Goal: Task Accomplishment & Management: Use online tool/utility

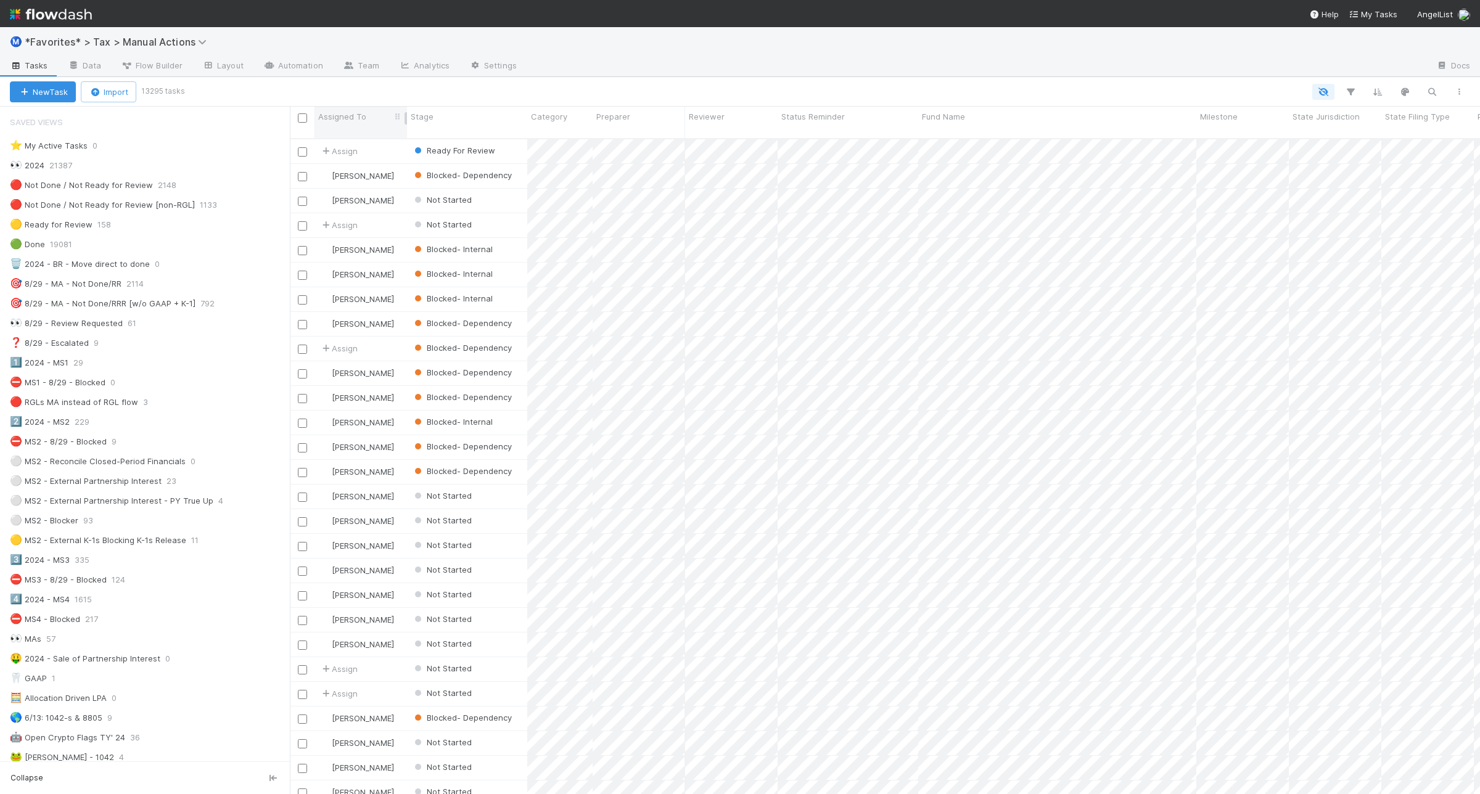
scroll to position [925, 0]
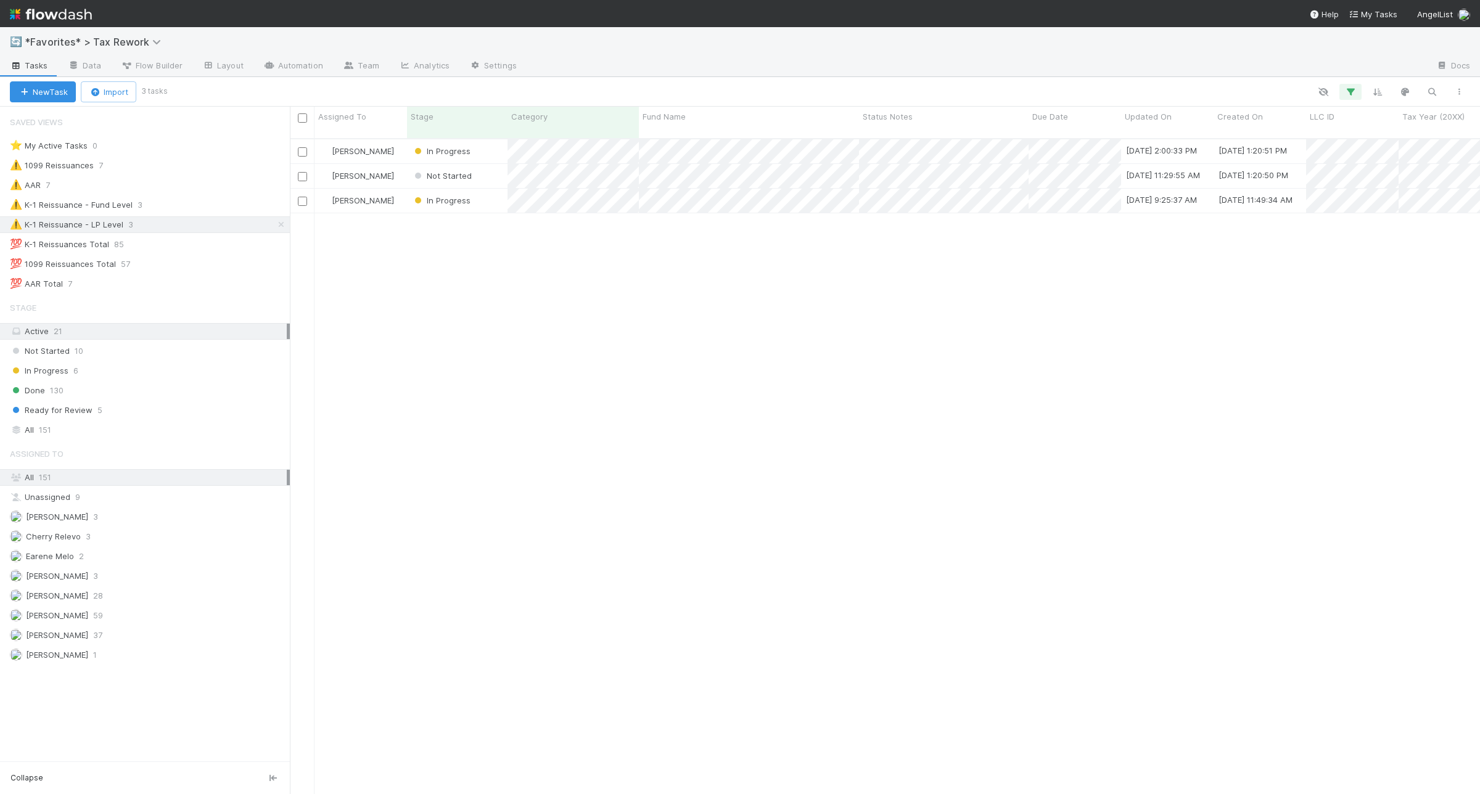
scroll to position [654, 1179]
click at [190, 170] on div "⚠️ 1099 Reissuances 7" at bounding box center [150, 165] width 280 height 15
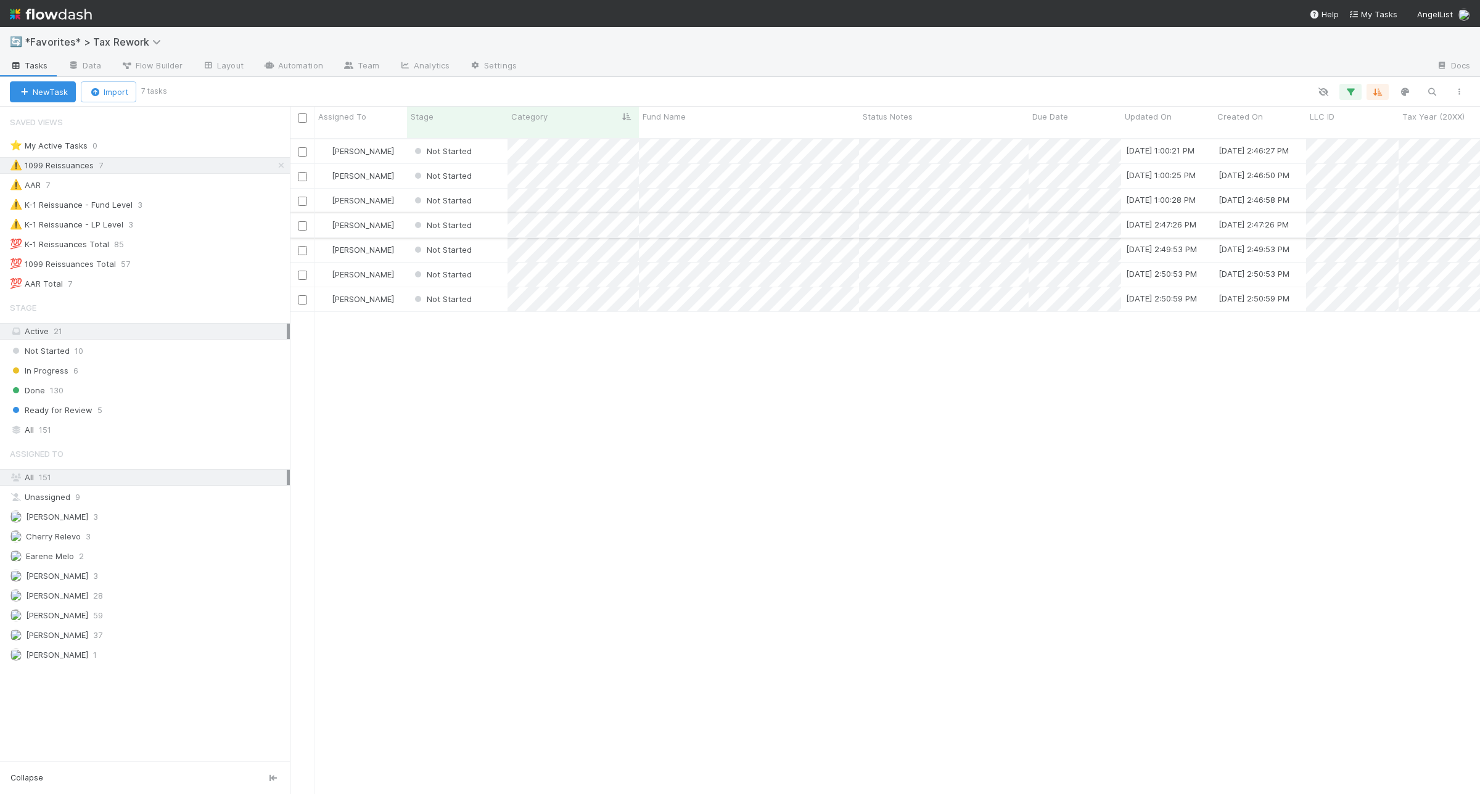
scroll to position [654, 1179]
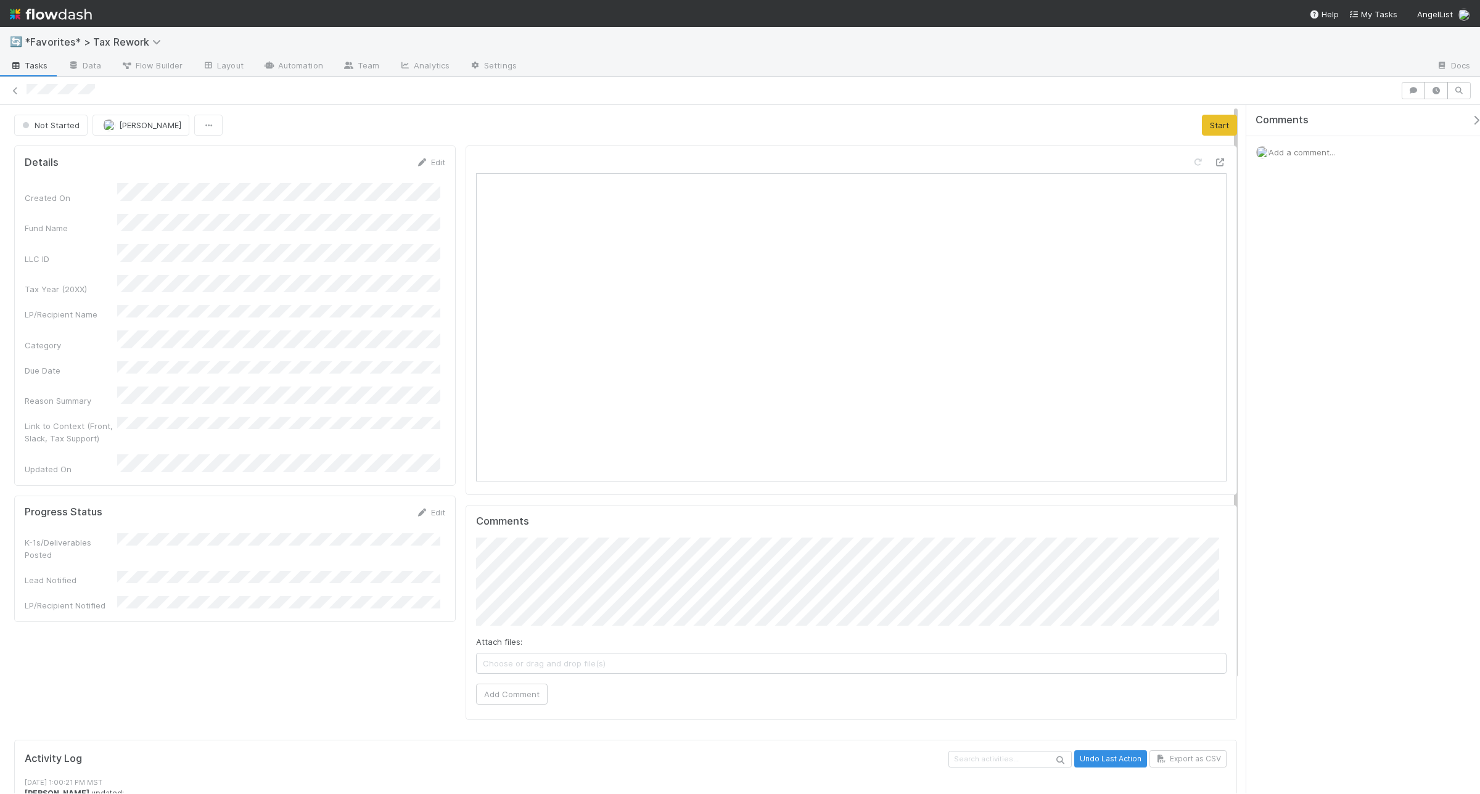
click at [1184, 153] on span "Add a comment..." at bounding box center [1302, 152] width 67 height 10
click at [1184, 339] on button "Add Comment" at bounding box center [1302, 342] width 72 height 21
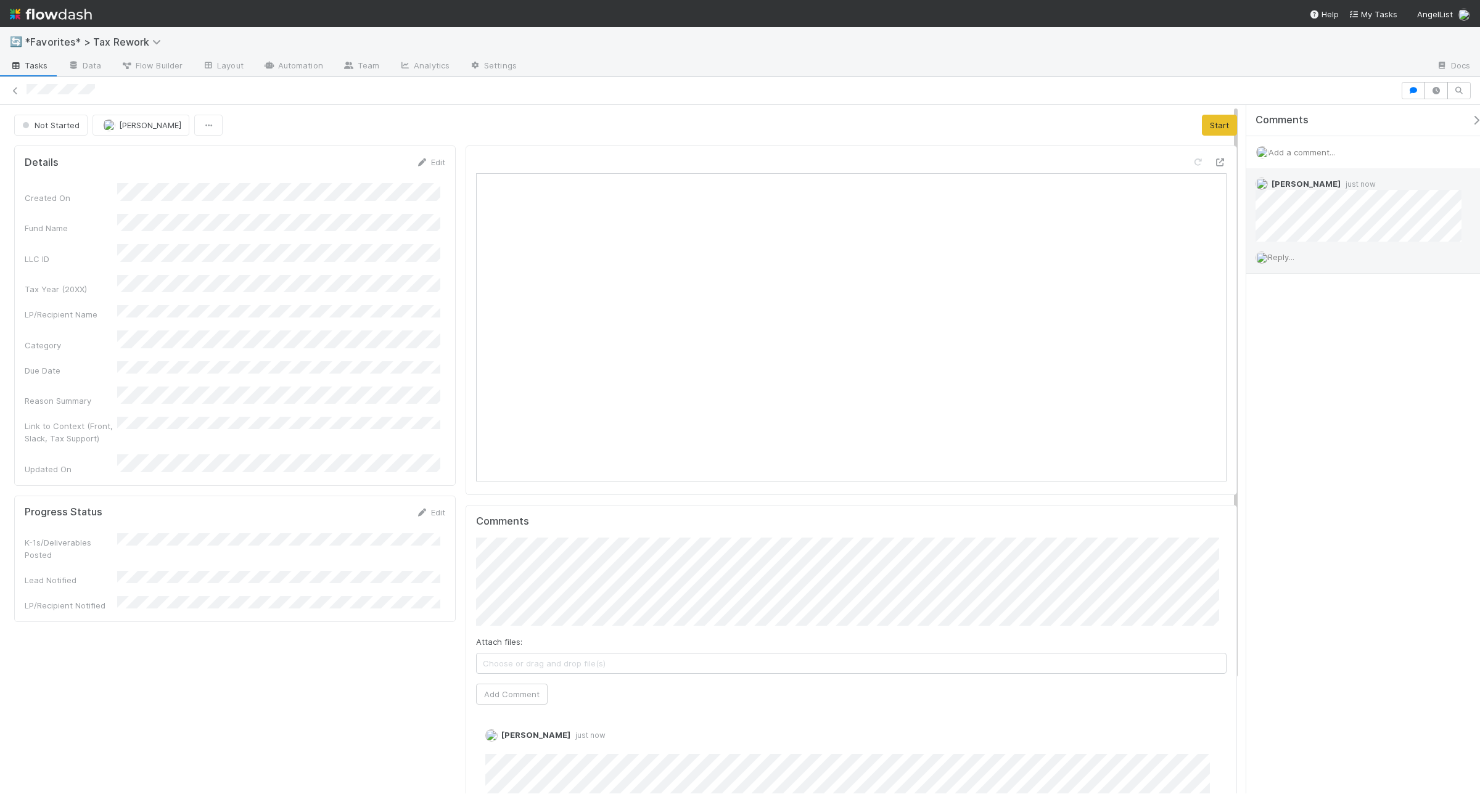
click at [1184, 262] on span "Reply..." at bounding box center [1281, 257] width 27 height 10
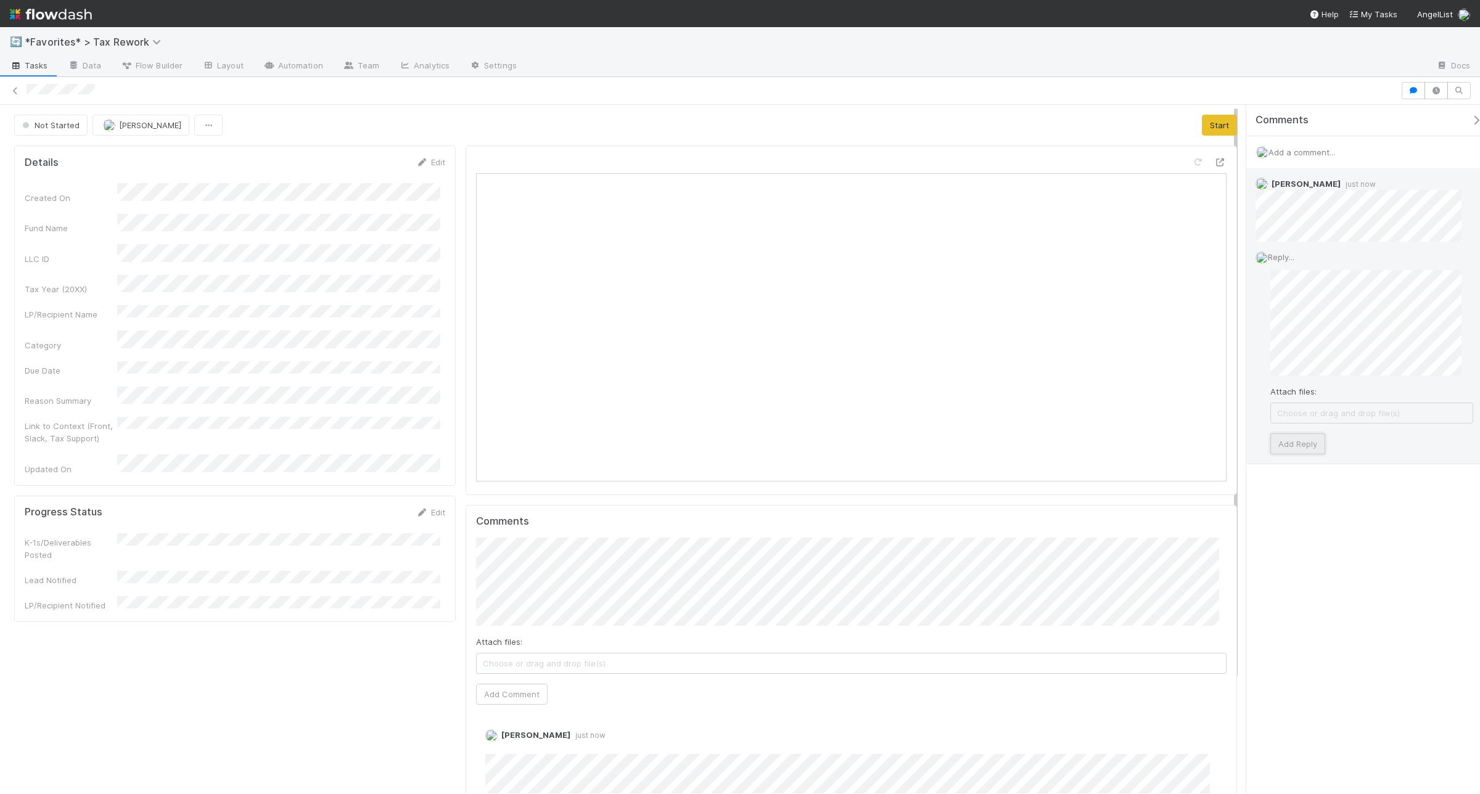
click at [1184, 443] on button "Add Reply" at bounding box center [1298, 444] width 55 height 21
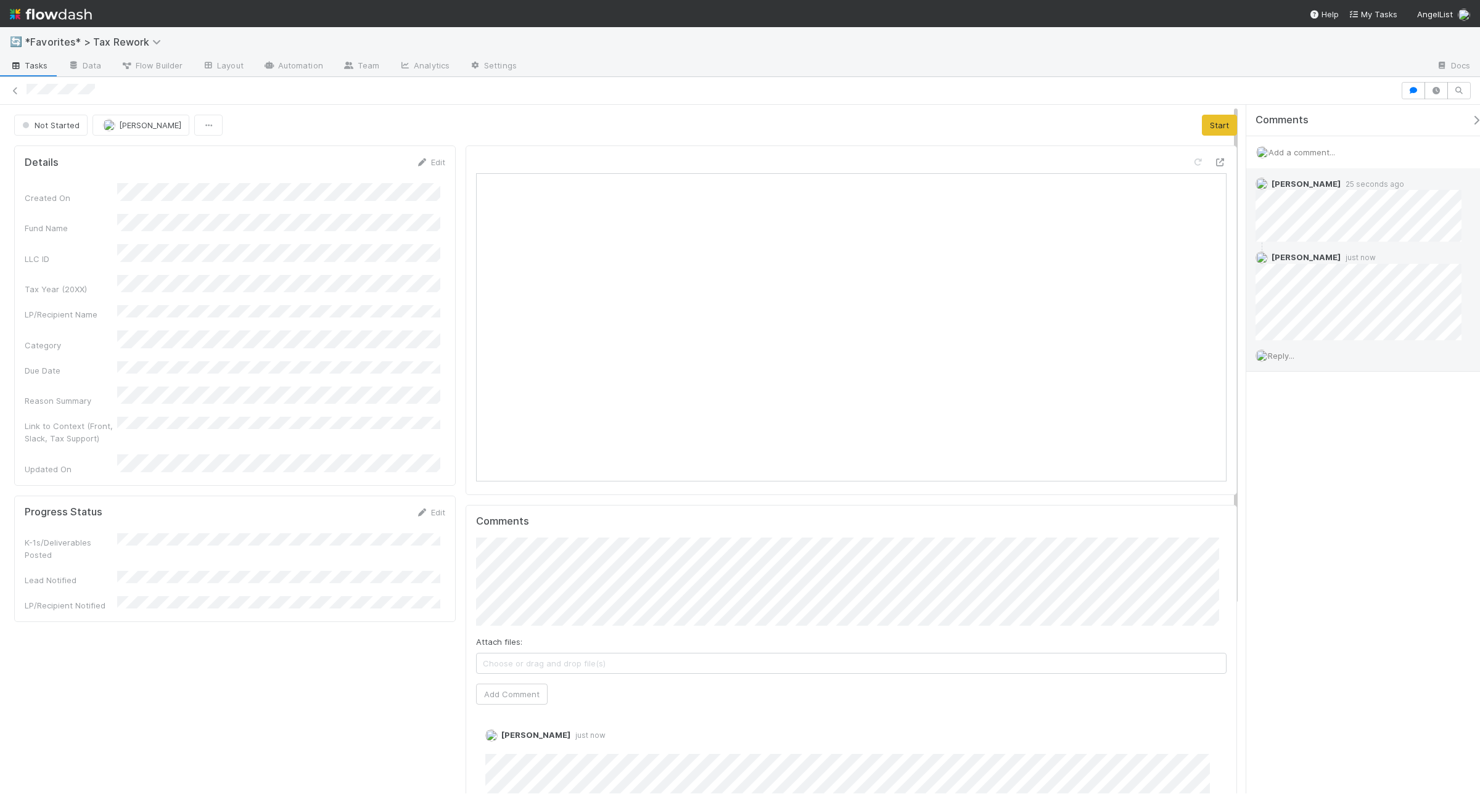
click at [427, 506] on div "Edit" at bounding box center [430, 512] width 29 height 12
click at [427, 508] on link "Edit" at bounding box center [430, 513] width 29 height 10
click at [247, 582] on div "No" at bounding box center [281, 574] width 318 height 22
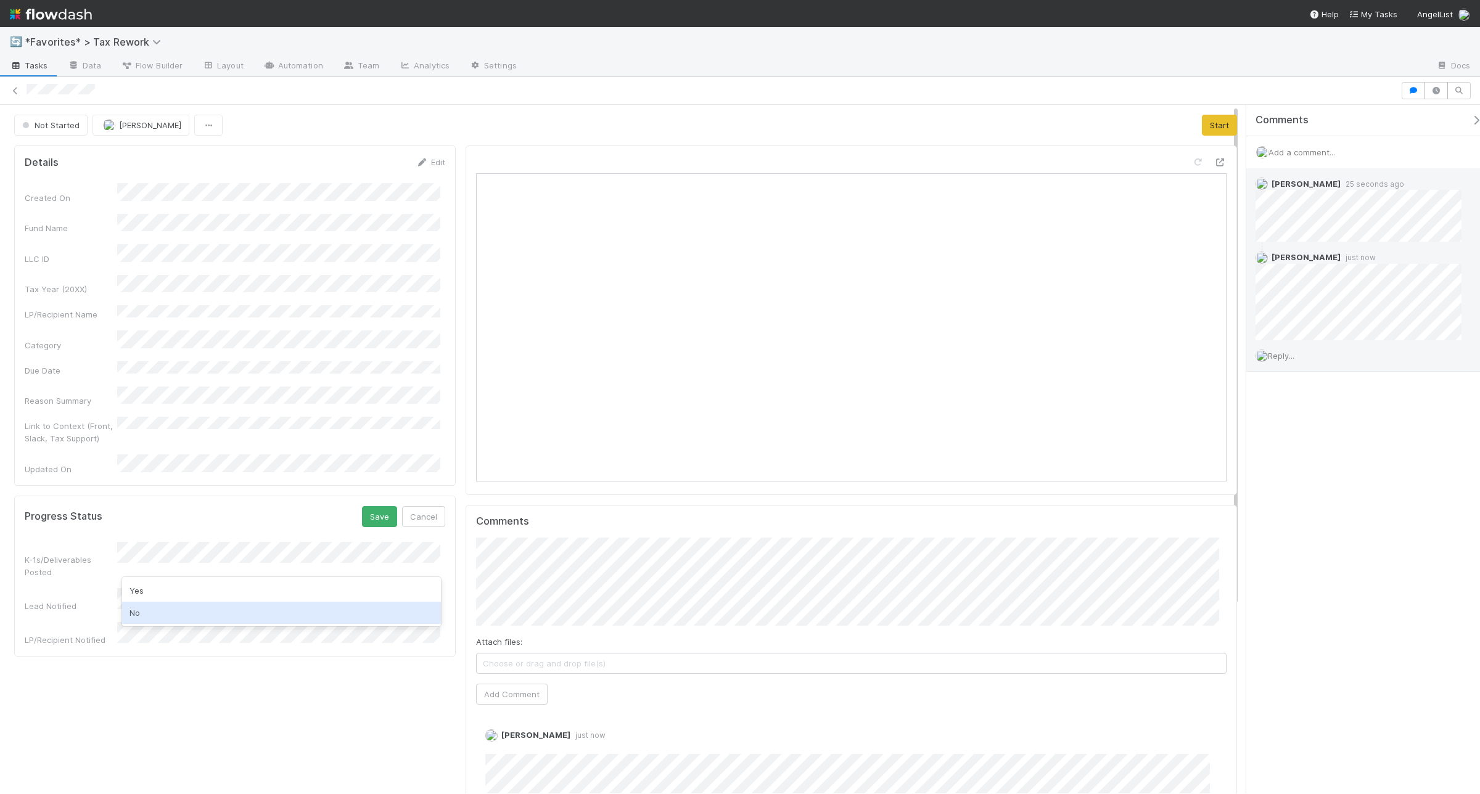
click at [217, 614] on div "No" at bounding box center [281, 613] width 318 height 22
click at [221, 635] on div "No" at bounding box center [281, 644] width 318 height 22
click at [374, 496] on div "Progress Status Save Cancel K-1s/Deliverables Posted Lead Notified LP/Recipient…" at bounding box center [235, 576] width 442 height 161
click at [377, 506] on button "Save" at bounding box center [379, 516] width 35 height 21
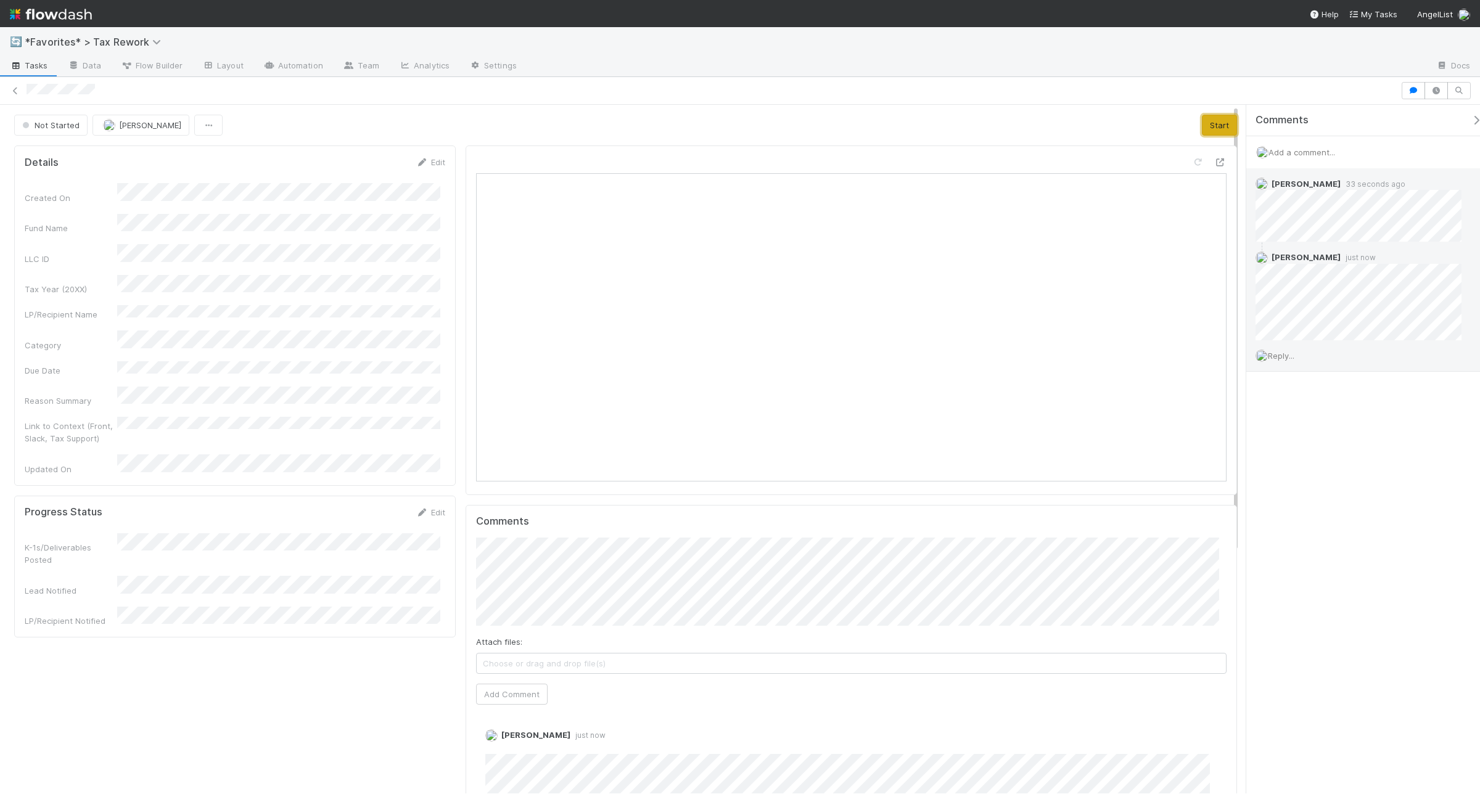
click at [1184, 122] on button "Start" at bounding box center [1219, 125] width 35 height 21
click at [1084, 121] on button "Finish" at bounding box center [1095, 125] width 38 height 21
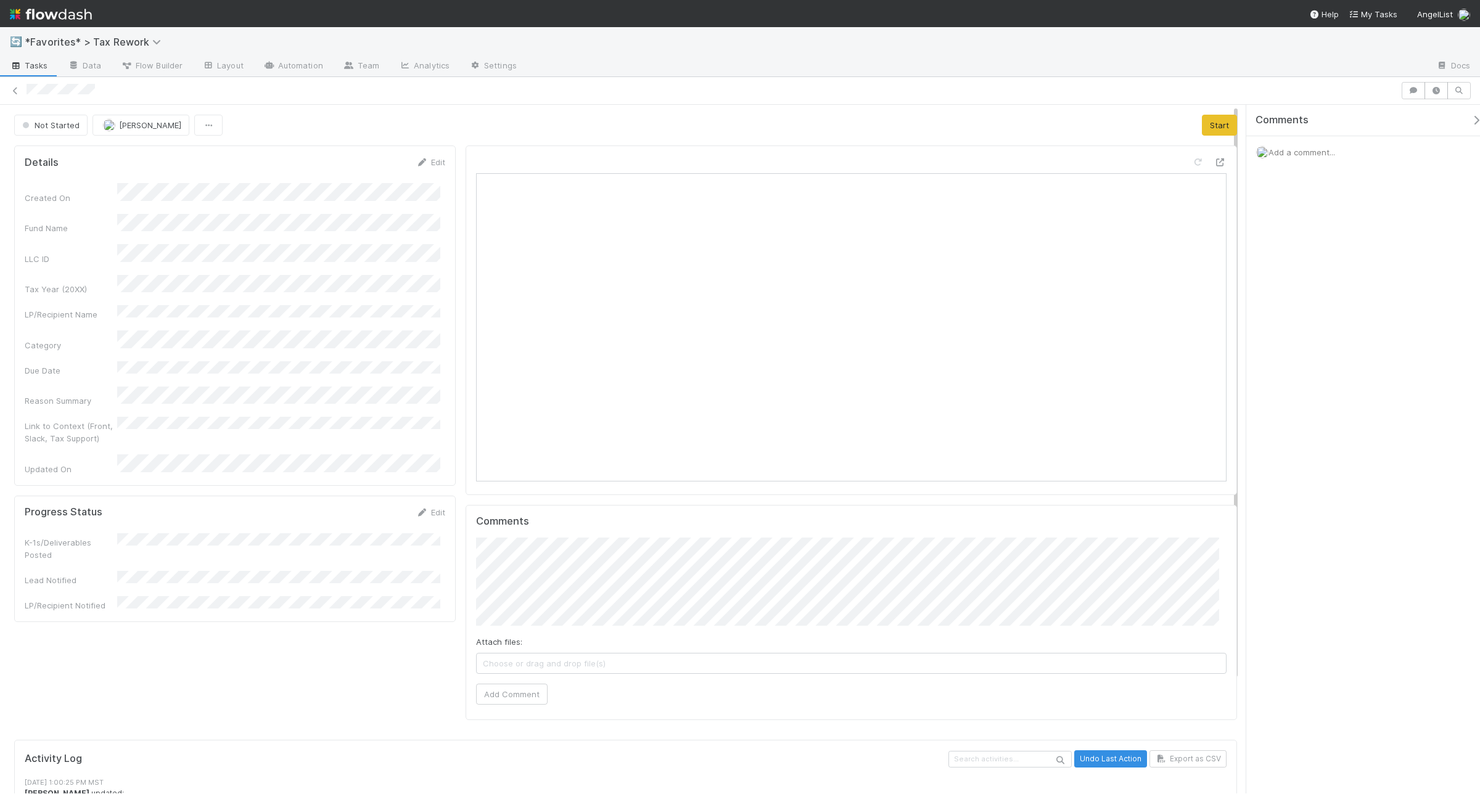
click at [1184, 148] on span "Add a comment..." at bounding box center [1302, 152] width 67 height 10
click at [1184, 218] on div "Add a comment... Attach files: Choose or drag and drop file(s) Add Comment" at bounding box center [1369, 254] width 245 height 237
click at [1184, 340] on button "Add Comment" at bounding box center [1302, 342] width 72 height 21
click at [442, 506] on div "Progress Status Edit" at bounding box center [234, 512] width 439 height 12
click at [427, 508] on link "Edit" at bounding box center [430, 513] width 29 height 10
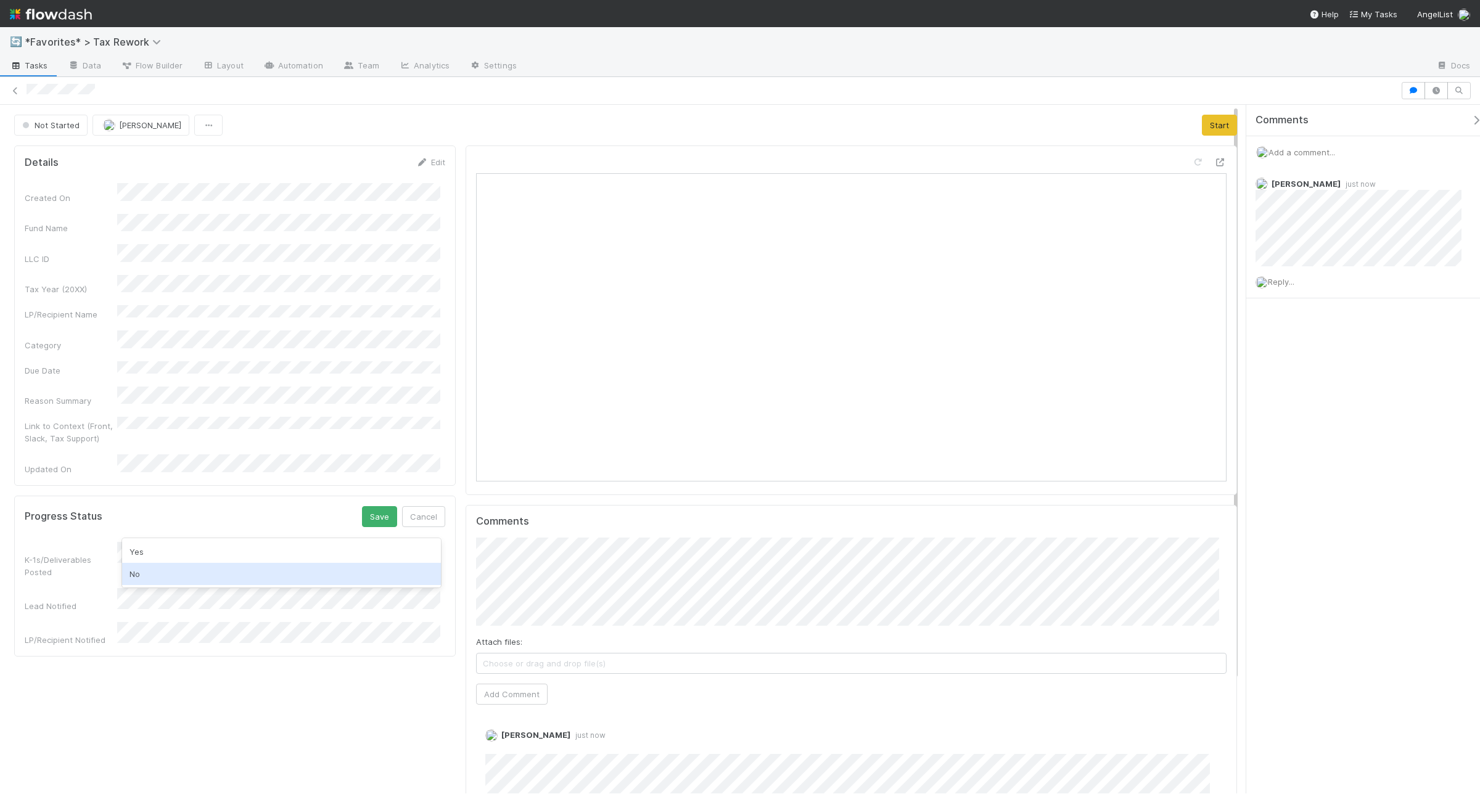
click at [154, 582] on div "No" at bounding box center [281, 574] width 318 height 22
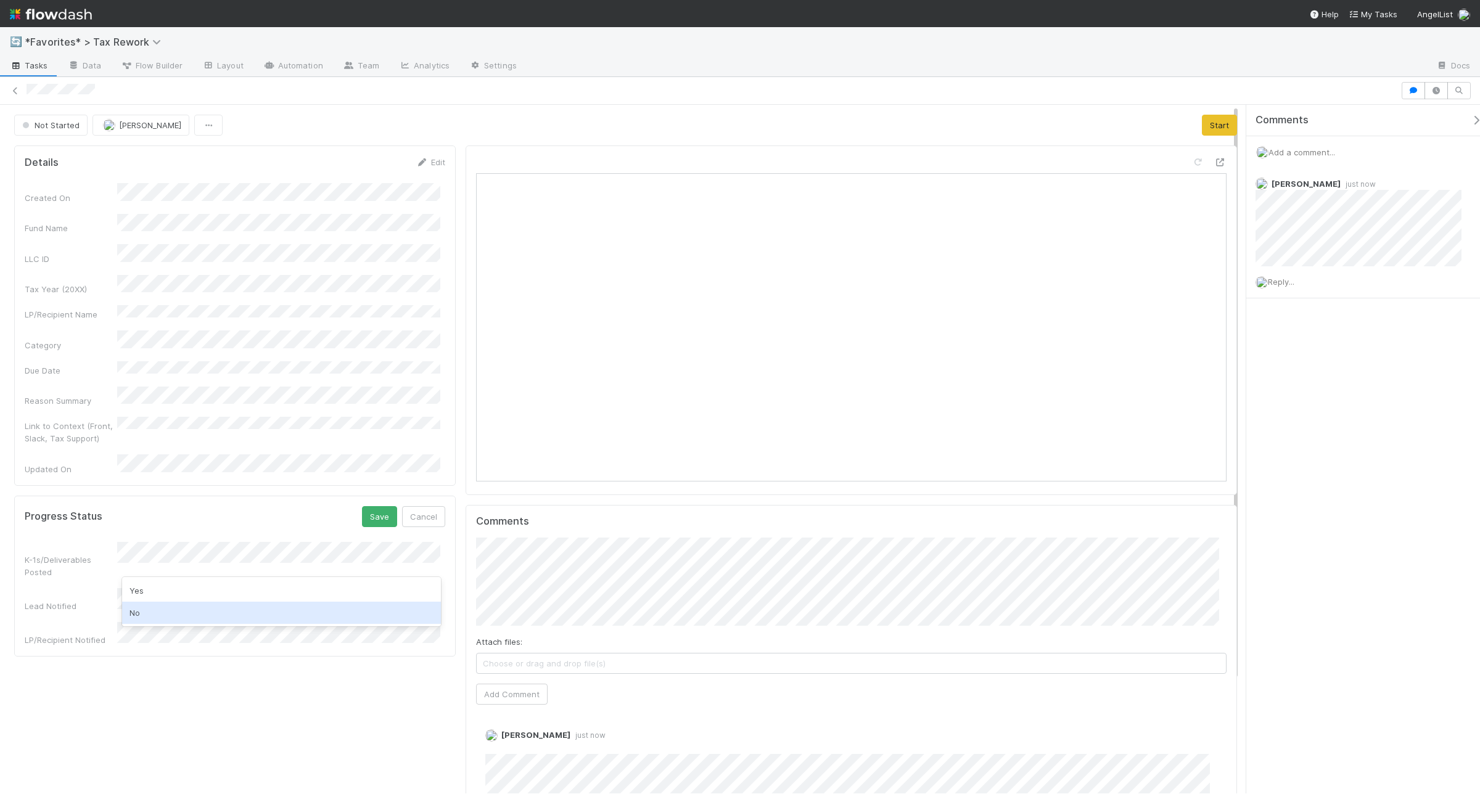
click at [170, 604] on div "No" at bounding box center [281, 613] width 318 height 22
click at [175, 635] on div "No" at bounding box center [281, 644] width 318 height 22
click at [371, 506] on button "Save" at bounding box center [379, 516] width 35 height 21
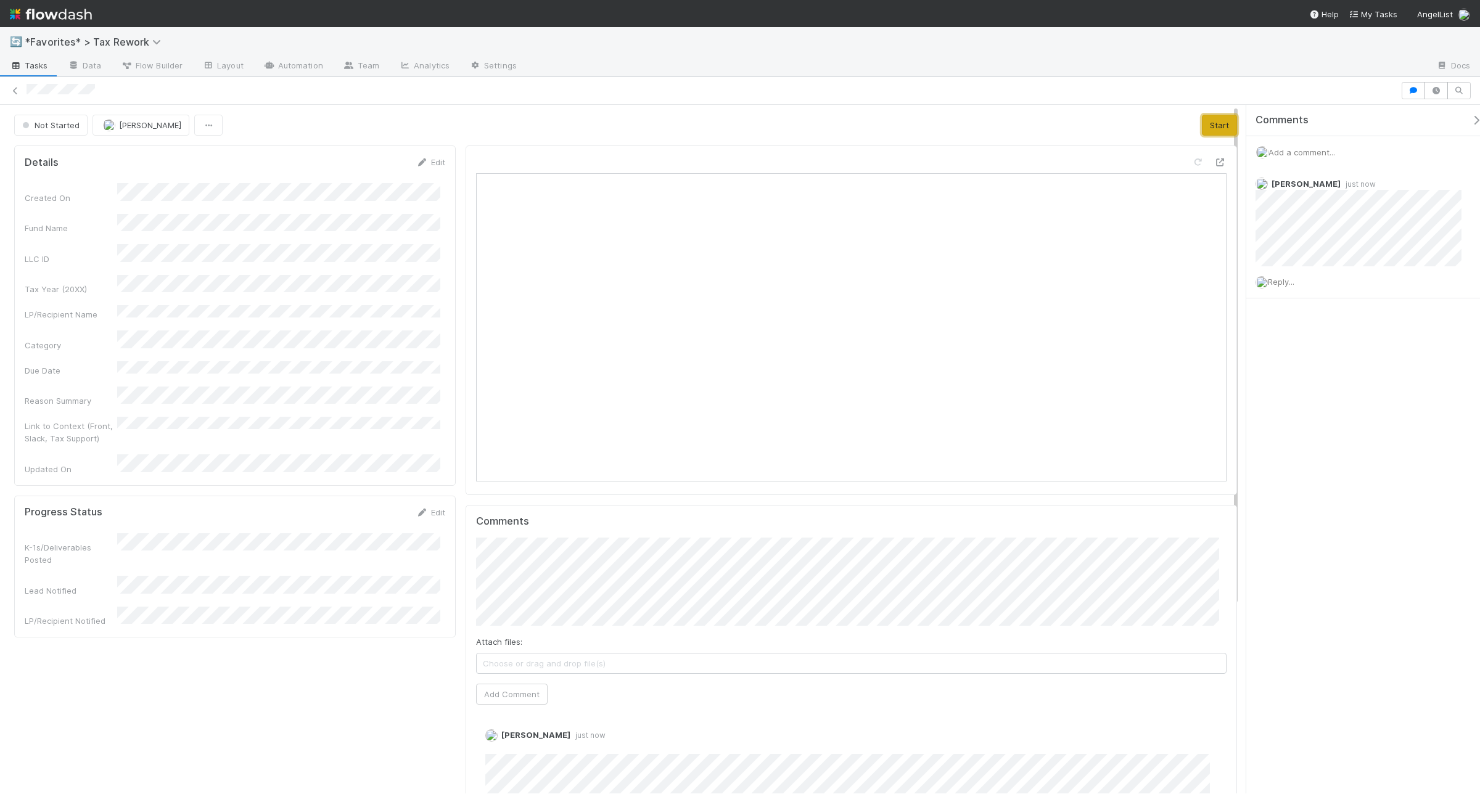
click at [1184, 128] on button "Start" at bounding box center [1219, 125] width 35 height 21
click at [1176, 115] on button "Move to Ready for Review" at bounding box center [1179, 125] width 118 height 21
click at [1169, 125] on button "Move to In Progress" at bounding box center [1191, 125] width 94 height 21
click at [1094, 131] on button "Finish" at bounding box center [1095, 125] width 38 height 21
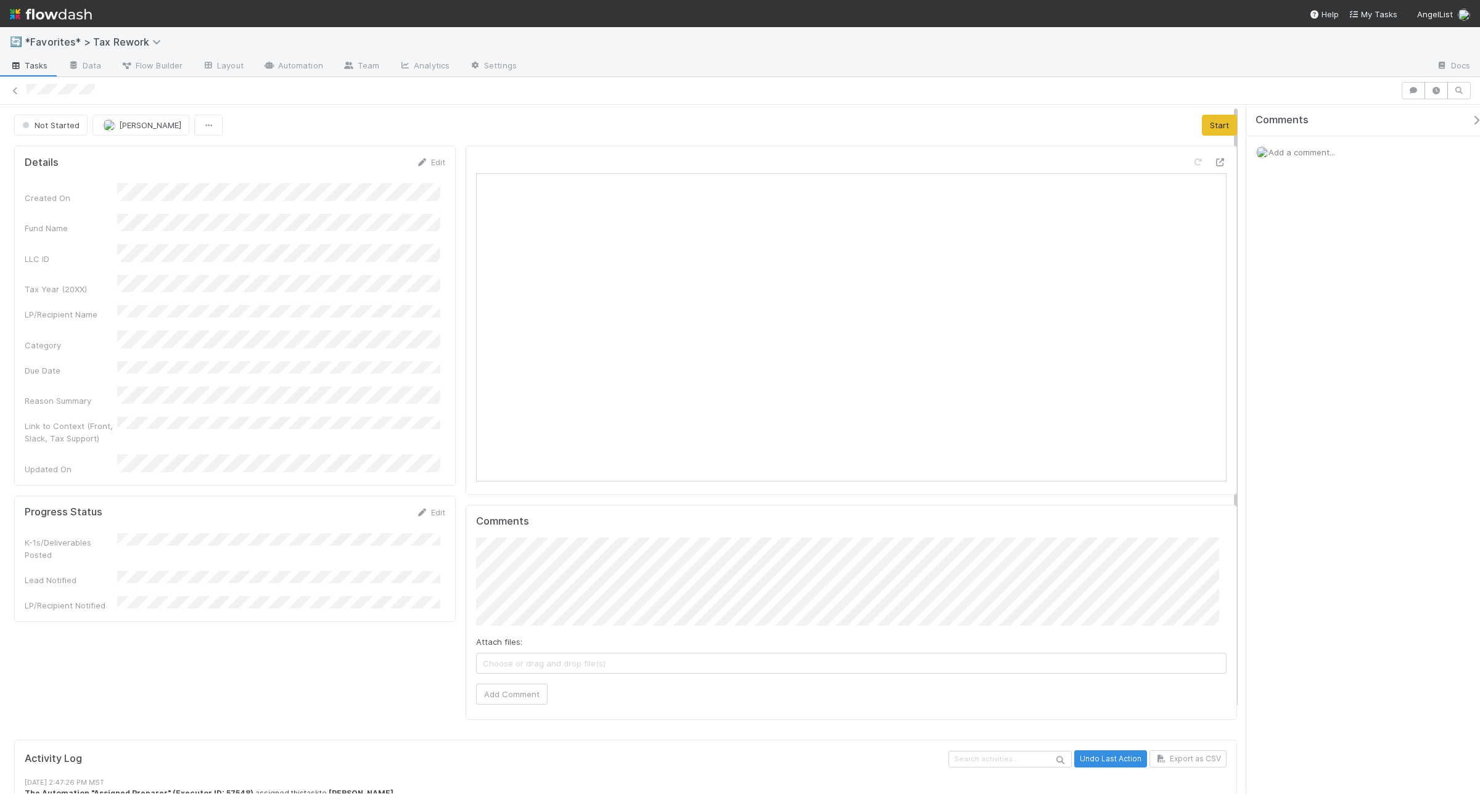
click at [1184, 152] on span "Add a comment..." at bounding box center [1302, 152] width 67 height 10
click at [1184, 340] on button "Add Comment" at bounding box center [1302, 342] width 72 height 21
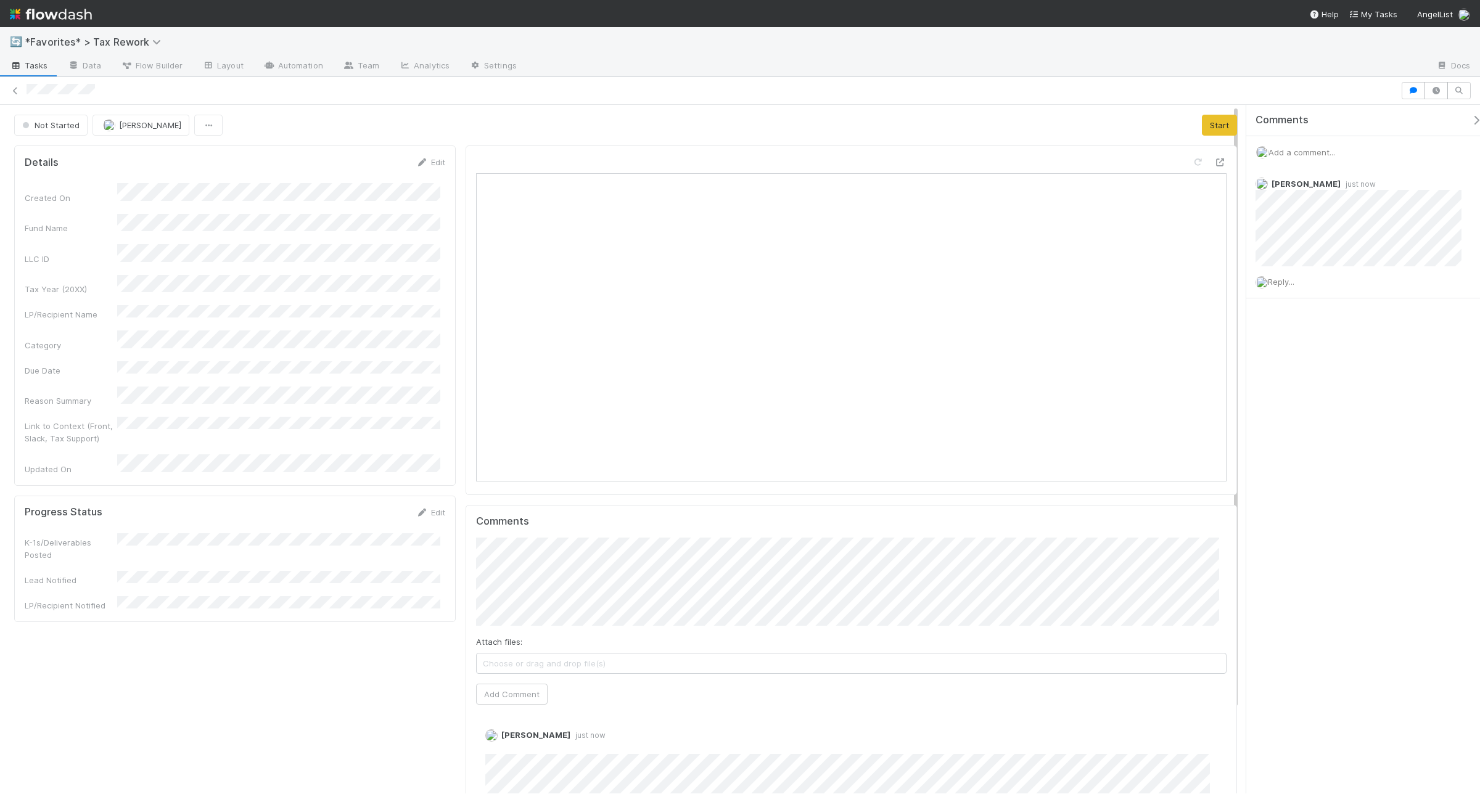
click at [441, 506] on div "Progress Status Edit" at bounding box center [234, 512] width 439 height 12
click at [429, 508] on link "Edit" at bounding box center [430, 513] width 29 height 10
click at [253, 580] on div "No" at bounding box center [281, 574] width 318 height 22
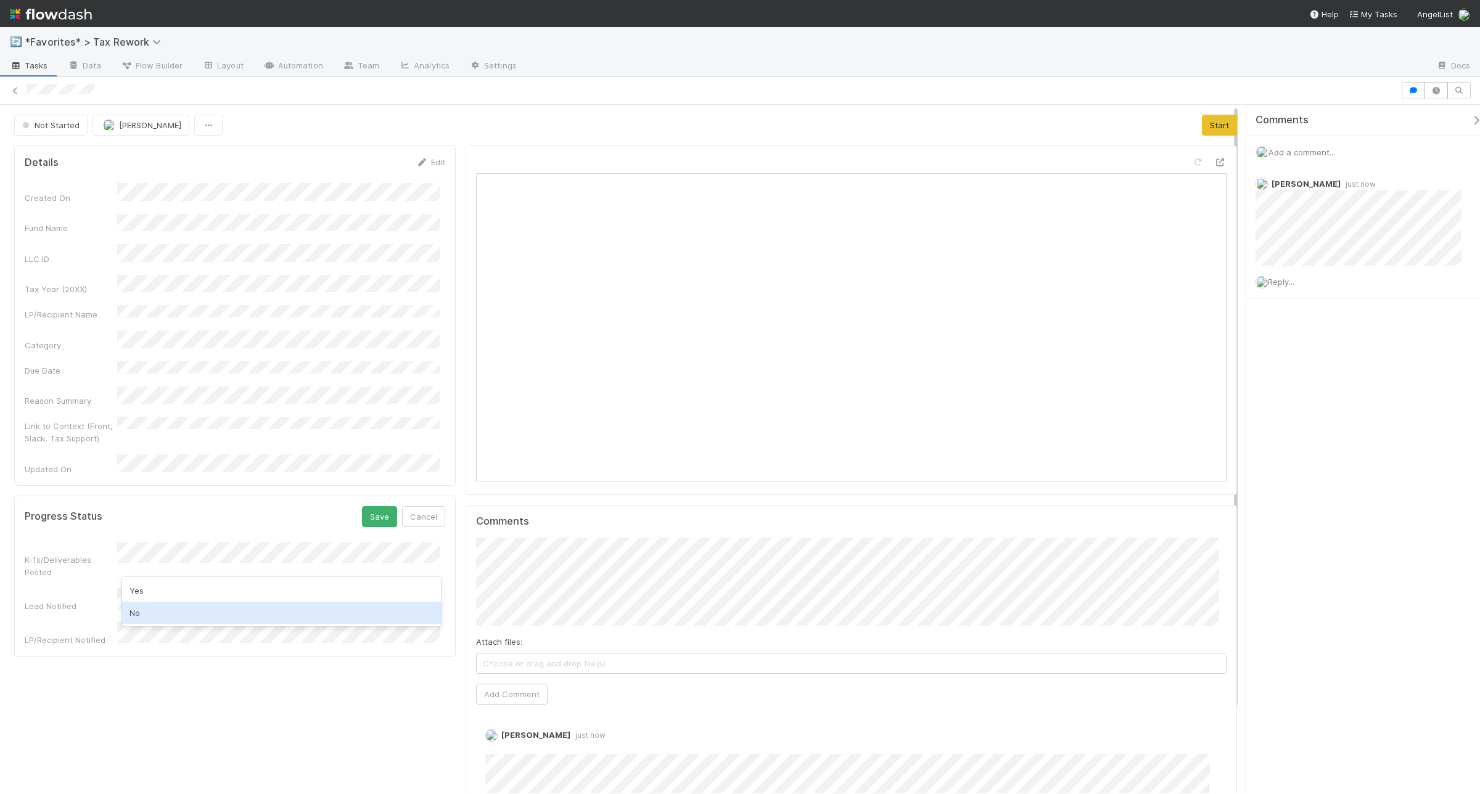
click at [244, 609] on div "No" at bounding box center [281, 613] width 318 height 22
click at [257, 634] on div "No" at bounding box center [281, 644] width 318 height 22
click at [371, 506] on button "Save" at bounding box center [379, 516] width 35 height 21
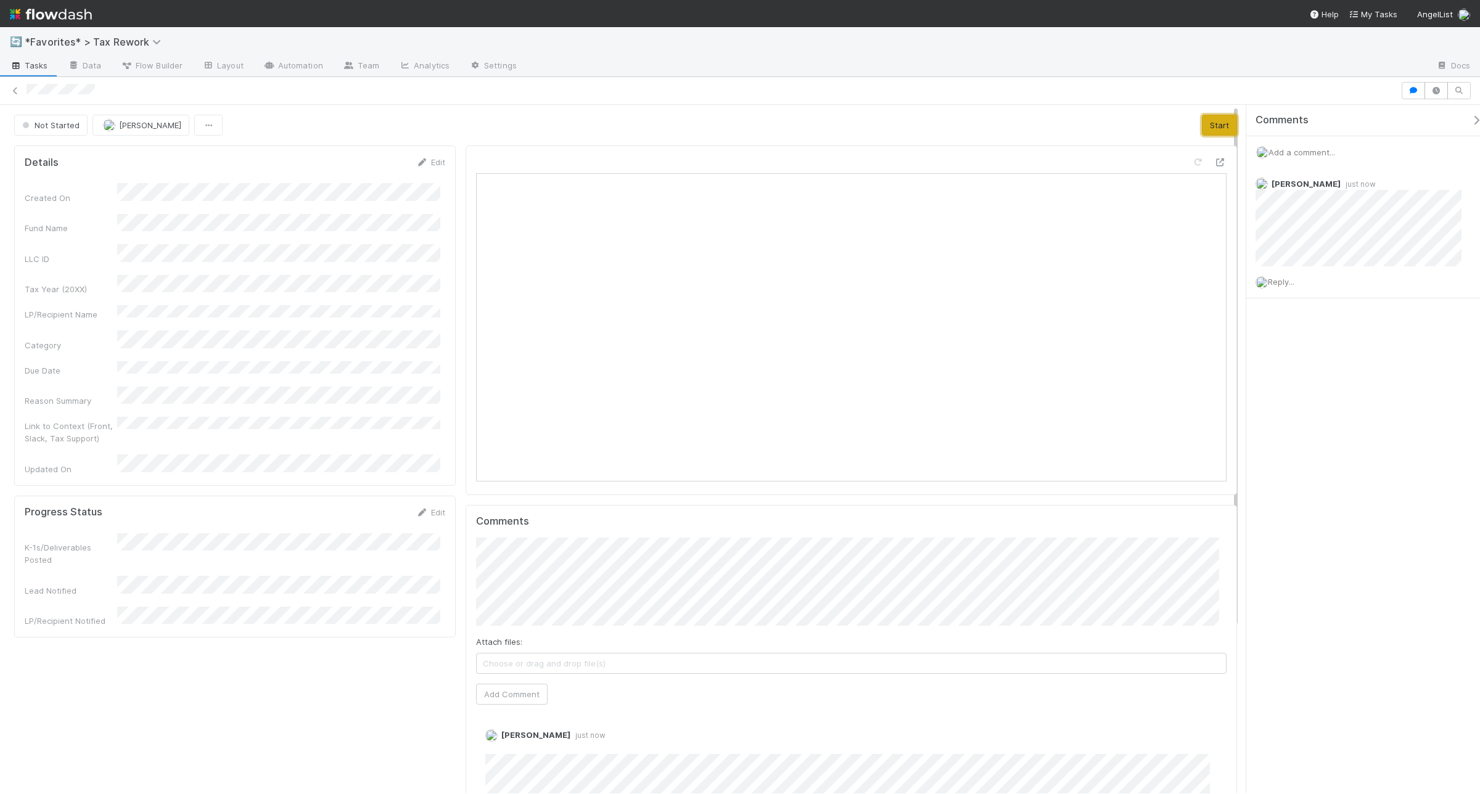
click at [1184, 125] on button "Start" at bounding box center [1219, 125] width 35 height 21
click at [1081, 122] on button "Finish" at bounding box center [1095, 125] width 38 height 21
click at [35, 125] on span "Done" at bounding box center [37, 125] width 35 height 10
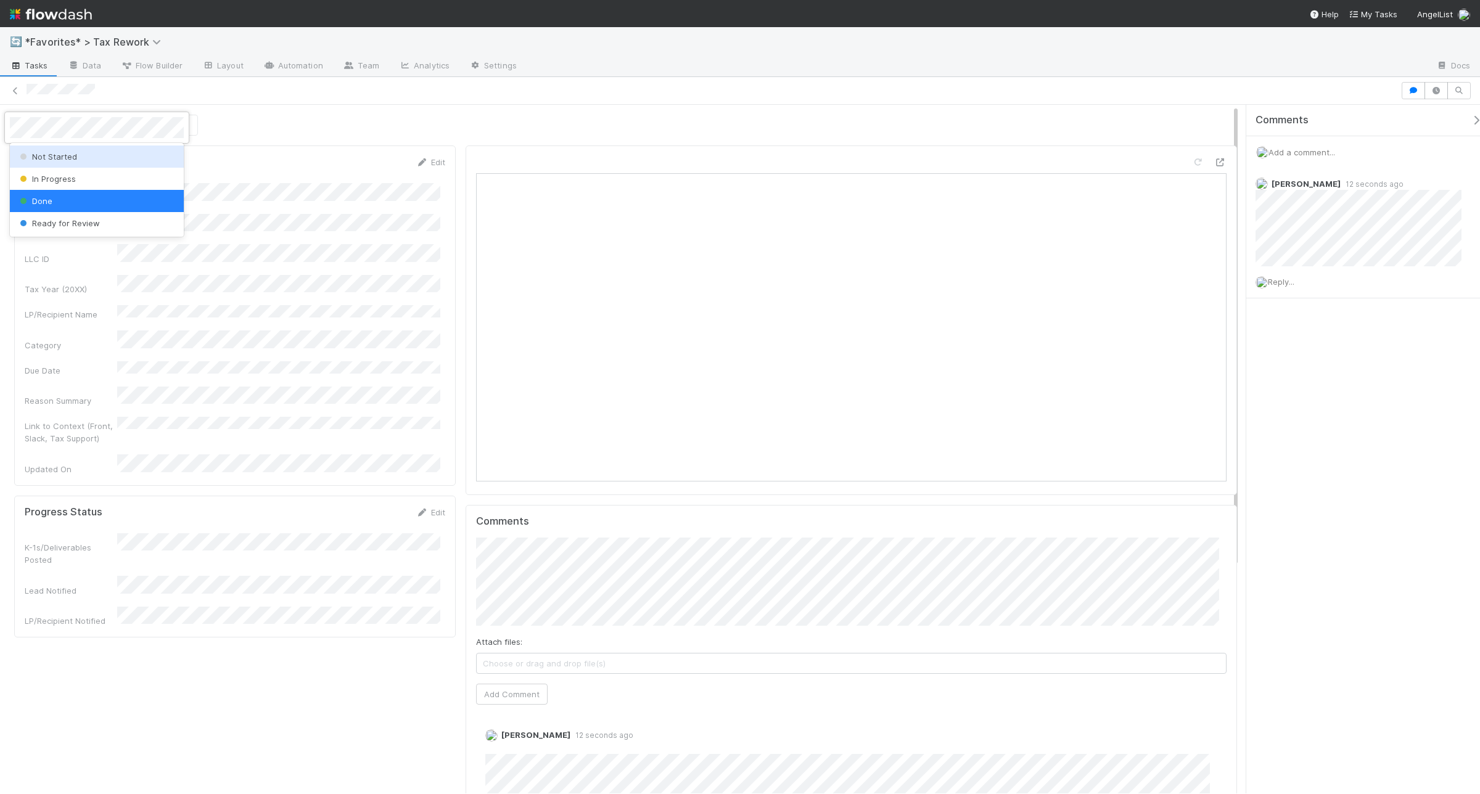
click at [47, 159] on span "Not Started" at bounding box center [47, 157] width 60 height 10
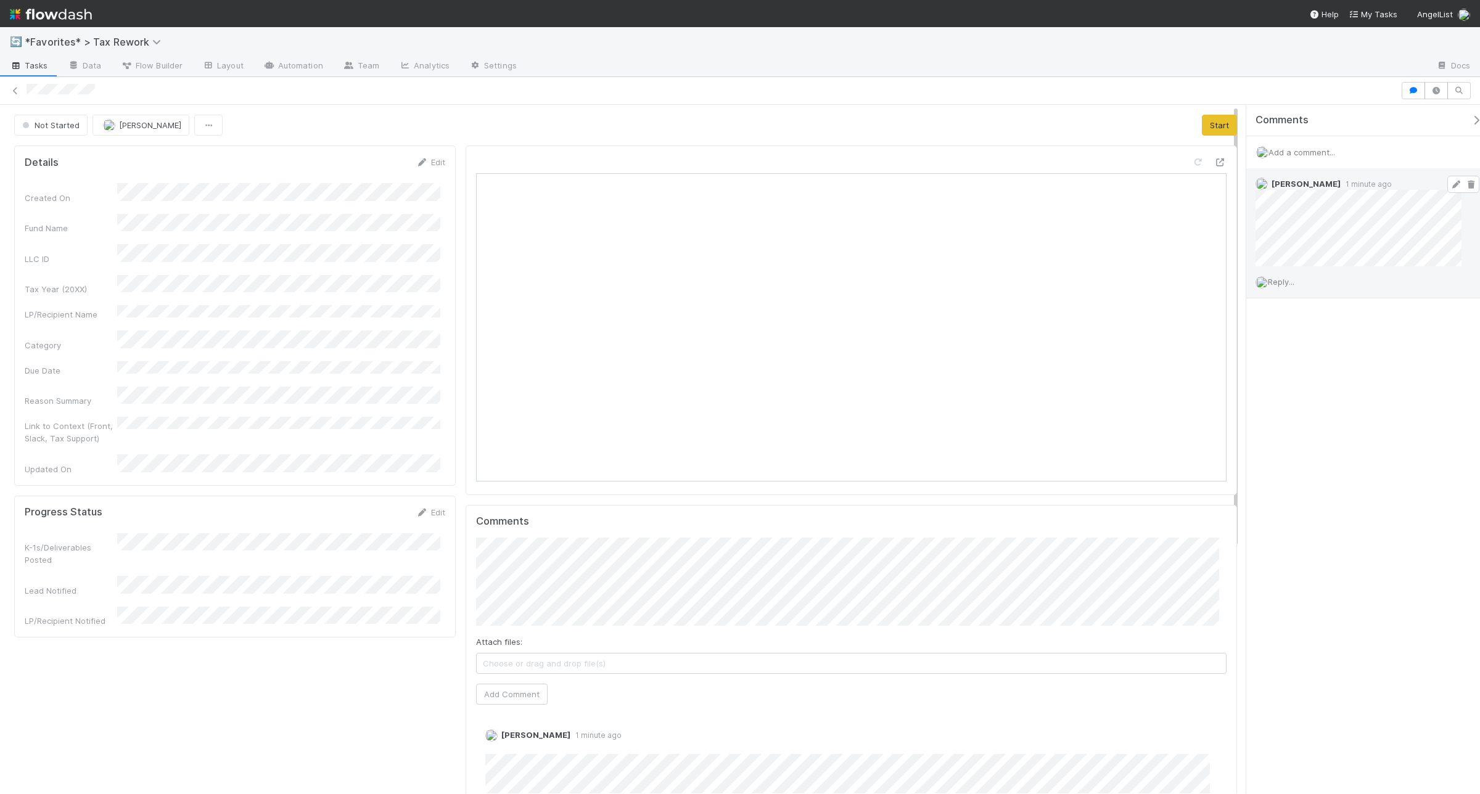
click at [1184, 186] on icon at bounding box center [1471, 185] width 12 height 8
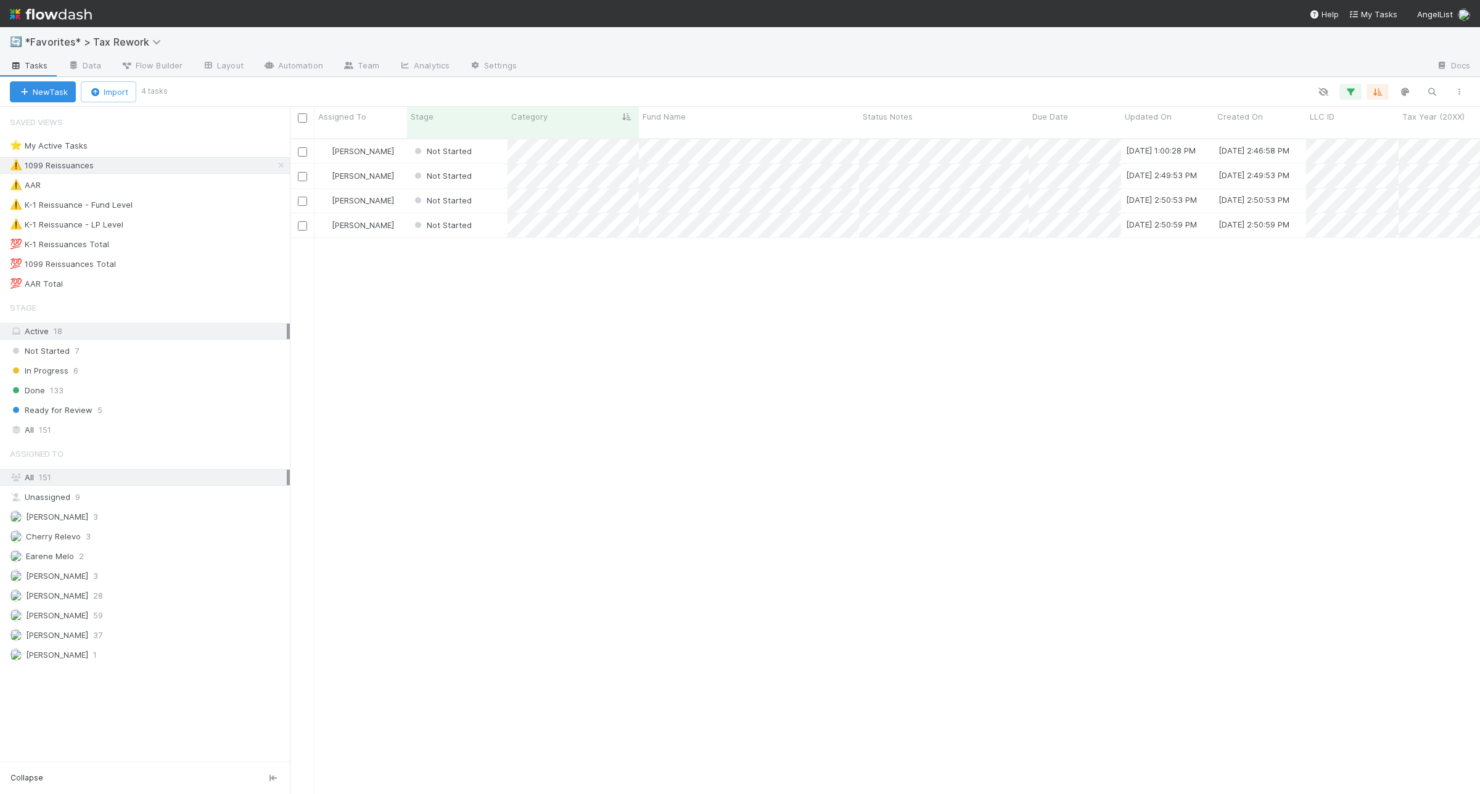
scroll to position [654, 1179]
click at [133, 397] on div "Done 134" at bounding box center [150, 390] width 280 height 15
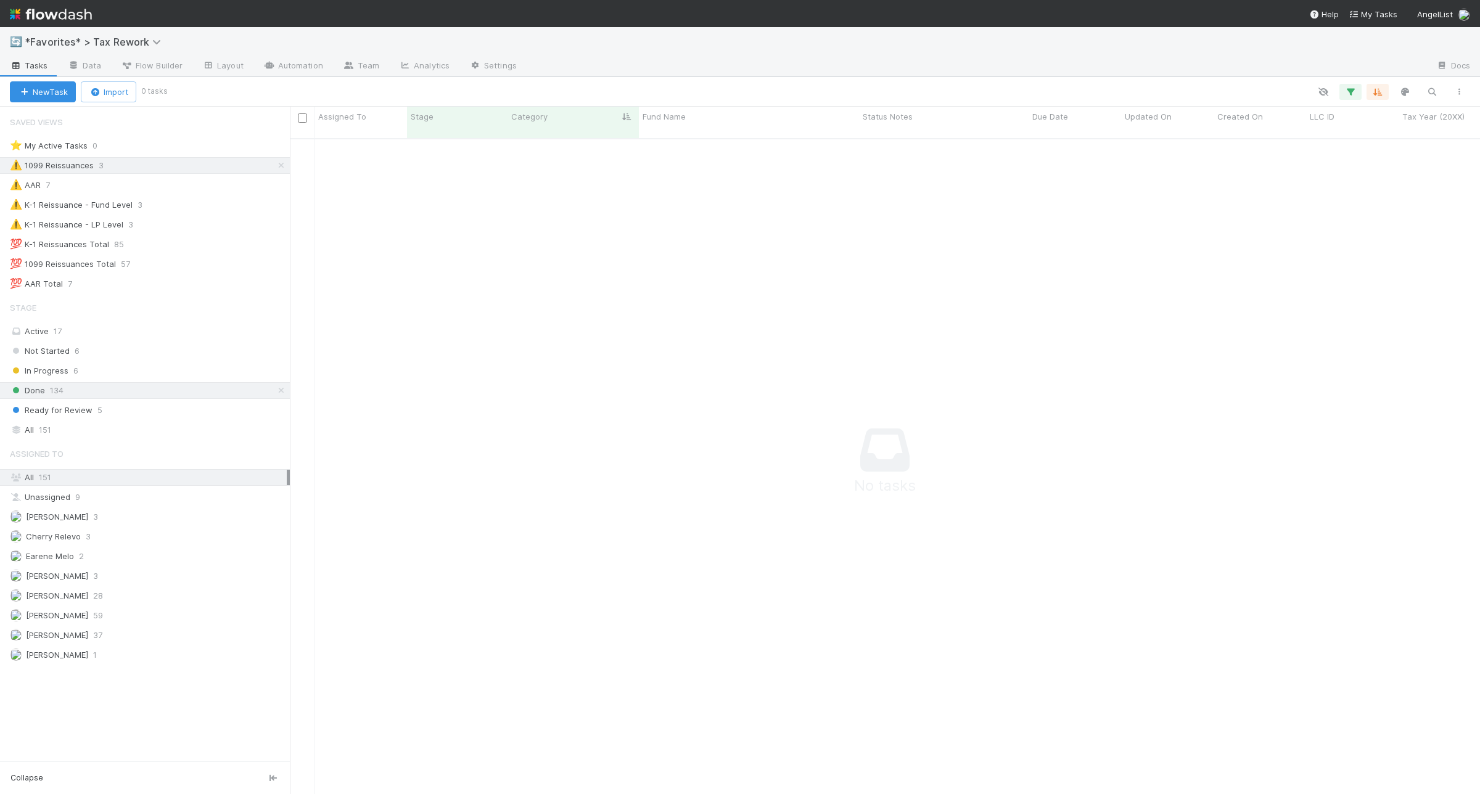
scroll to position [642, 1167]
click at [1349, 93] on icon "button" at bounding box center [1351, 91] width 12 height 11
click at [1339, 177] on icon at bounding box center [1334, 178] width 12 height 7
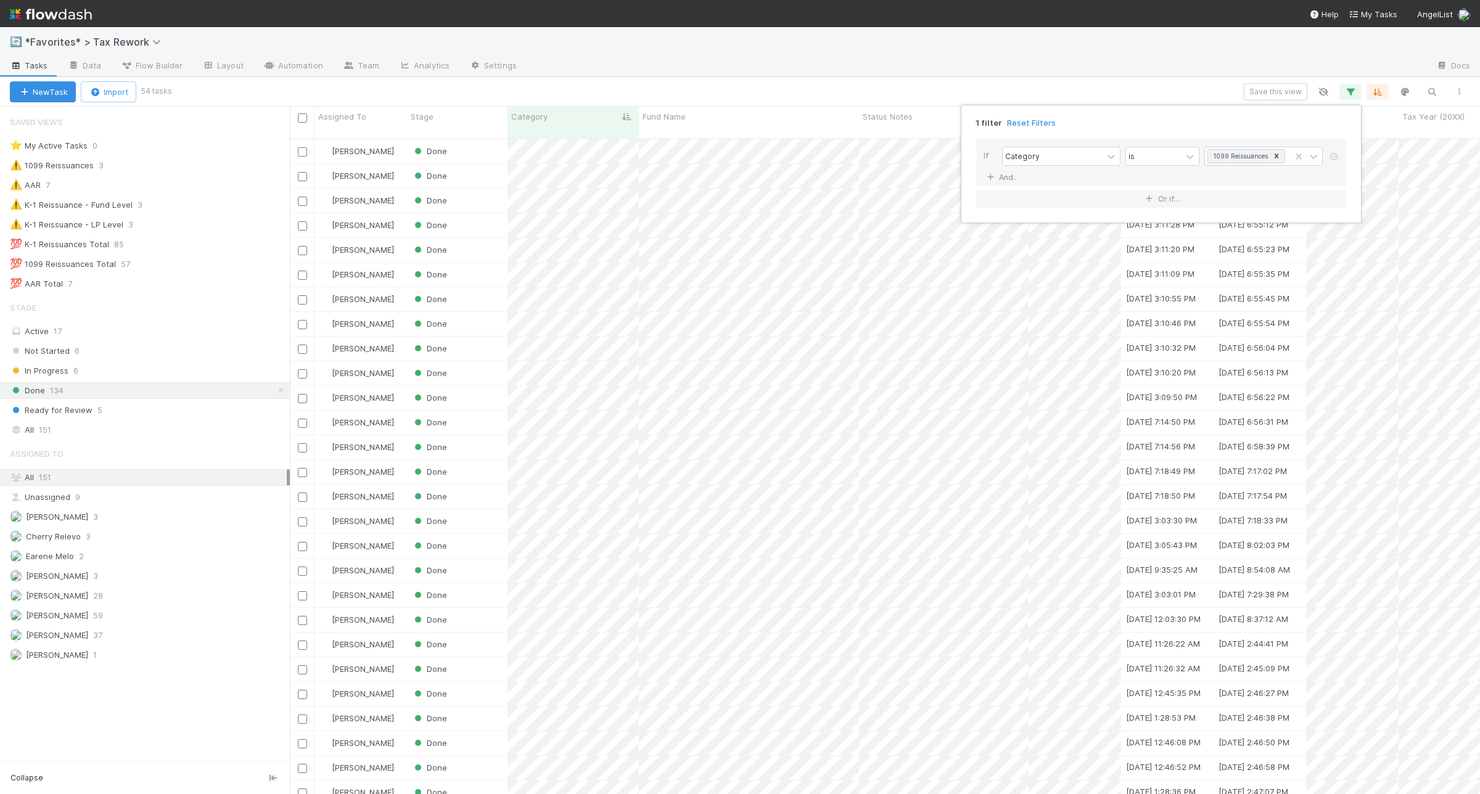
scroll to position [654, 1179]
click at [790, 81] on div "1 filter Reset Filters If Category is 1099 Reissuances And.. Or if..." at bounding box center [740, 397] width 1480 height 794
click at [919, 99] on div "1 filter Reset Filters If Category is 1099 Reissuances And.. Or if..." at bounding box center [740, 397] width 1480 height 794
click at [1190, 119] on div "Updated On" at bounding box center [1168, 116] width 86 height 12
click at [1191, 155] on div "Sort Newest → Oldest" at bounding box center [1196, 158] width 141 height 19
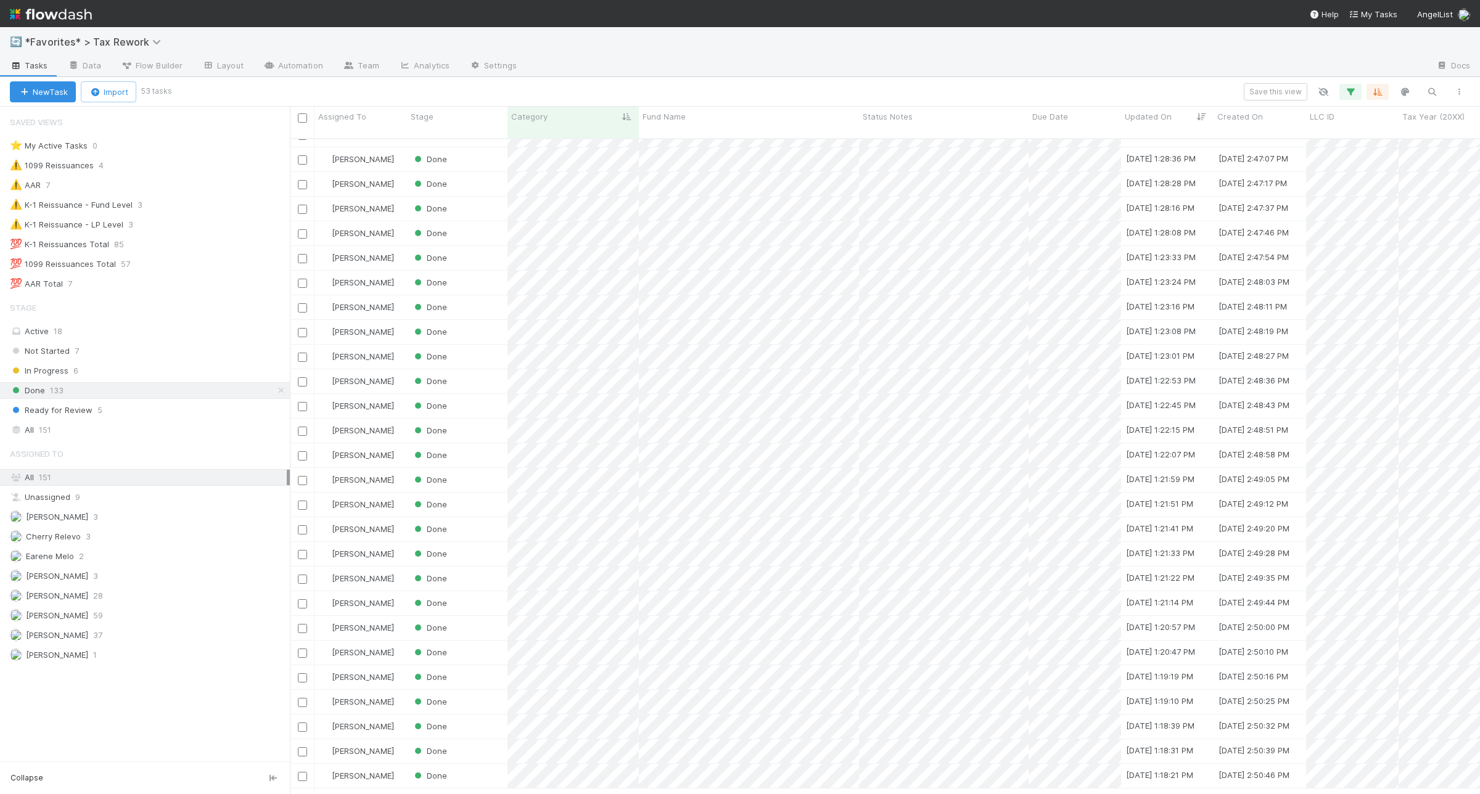
scroll to position [0, 0]
click at [249, 217] on div "⭐ My Active Tasks 0 ⚠️ 1099 Reissuances 4 ⚠️ AAR 7 ⚠️ K-1 Reissuance - Fund Lev…" at bounding box center [145, 215] width 290 height 155
click at [247, 211] on div "⚠️ K-1 Reissuance - Fund Level 3" at bounding box center [150, 204] width 280 height 15
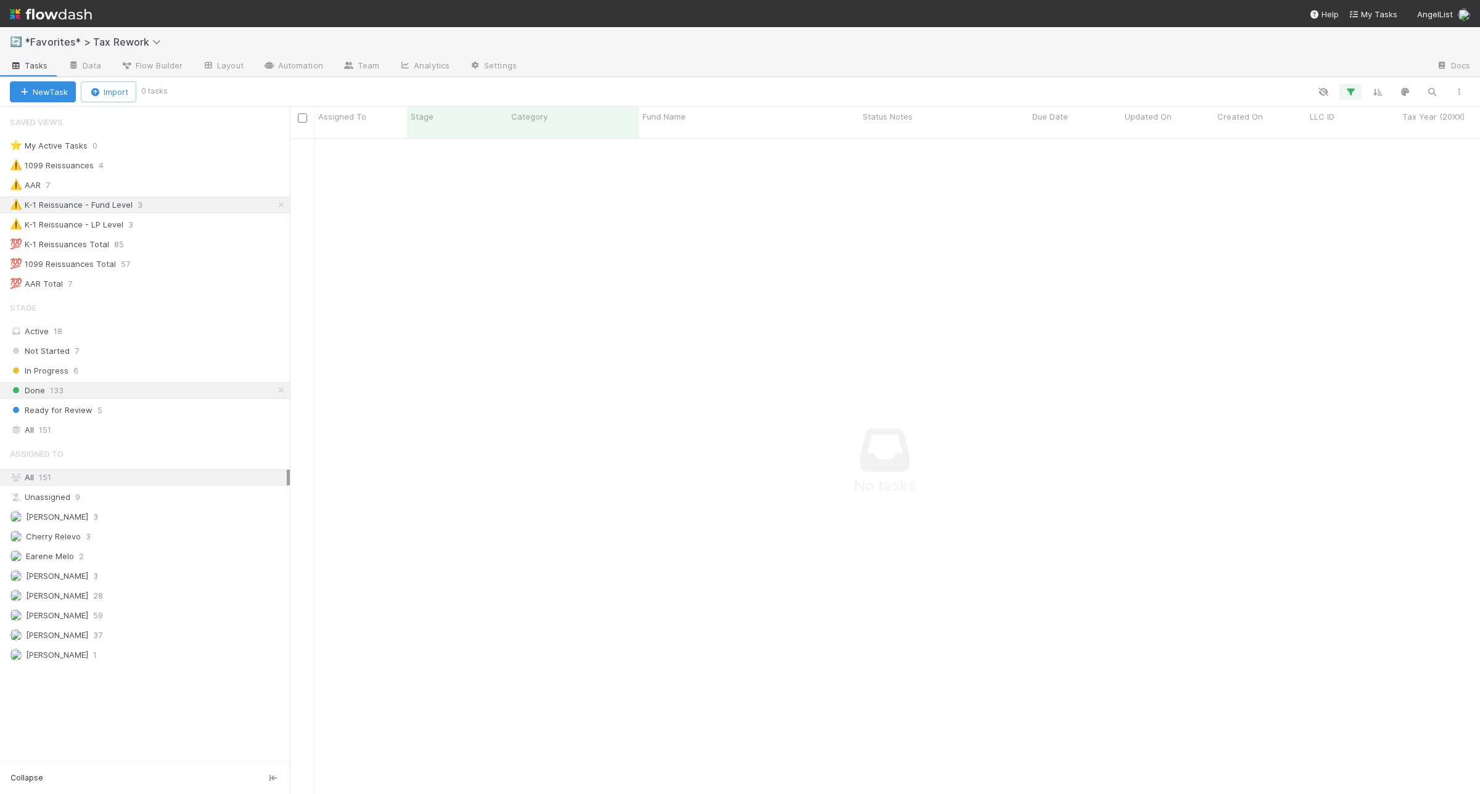
scroll to position [642, 1167]
click at [174, 208] on div "⚠️ K-1 Reissuance - Fund Level 3" at bounding box center [150, 204] width 280 height 15
click at [114, 435] on div "All 151" at bounding box center [148, 430] width 277 height 15
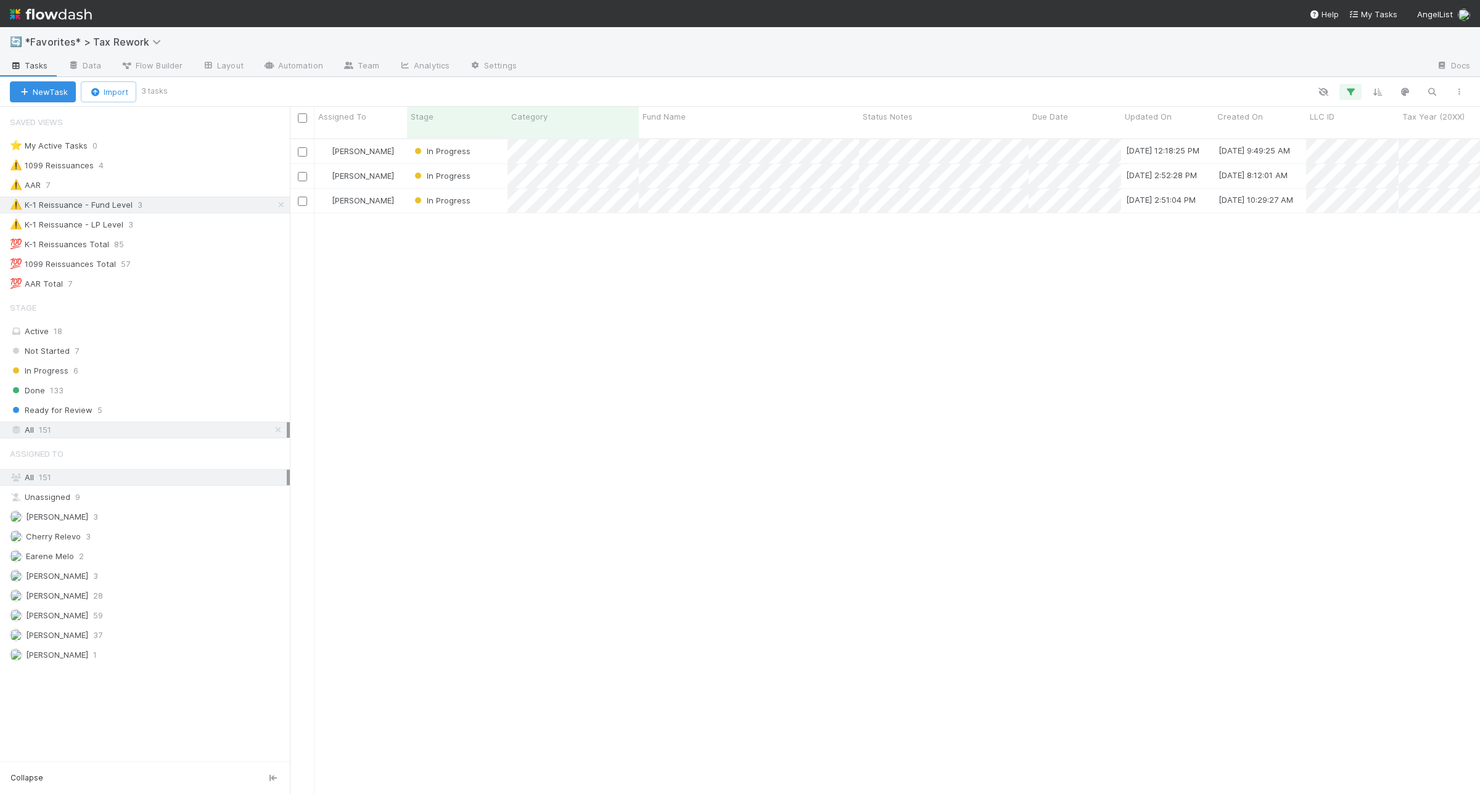
scroll to position [654, 1179]
click at [213, 226] on div "⚠️ K-1 Reissuance - LP Level 3" at bounding box center [150, 224] width 280 height 15
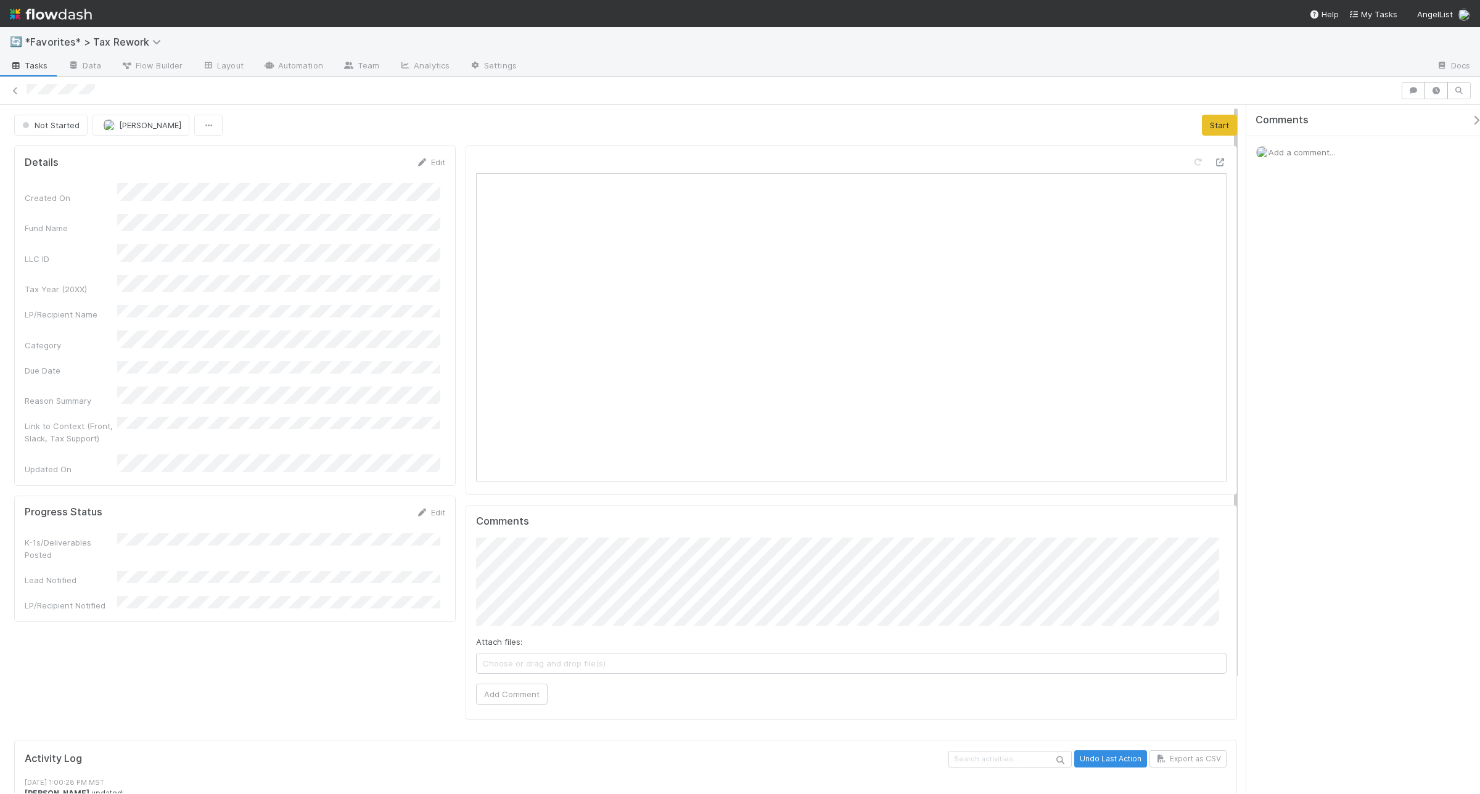
click at [1329, 153] on span "Add a comment..." at bounding box center [1302, 152] width 67 height 10
click at [1303, 345] on button "Add Comment" at bounding box center [1302, 342] width 72 height 21
click at [421, 509] on icon at bounding box center [422, 513] width 12 height 8
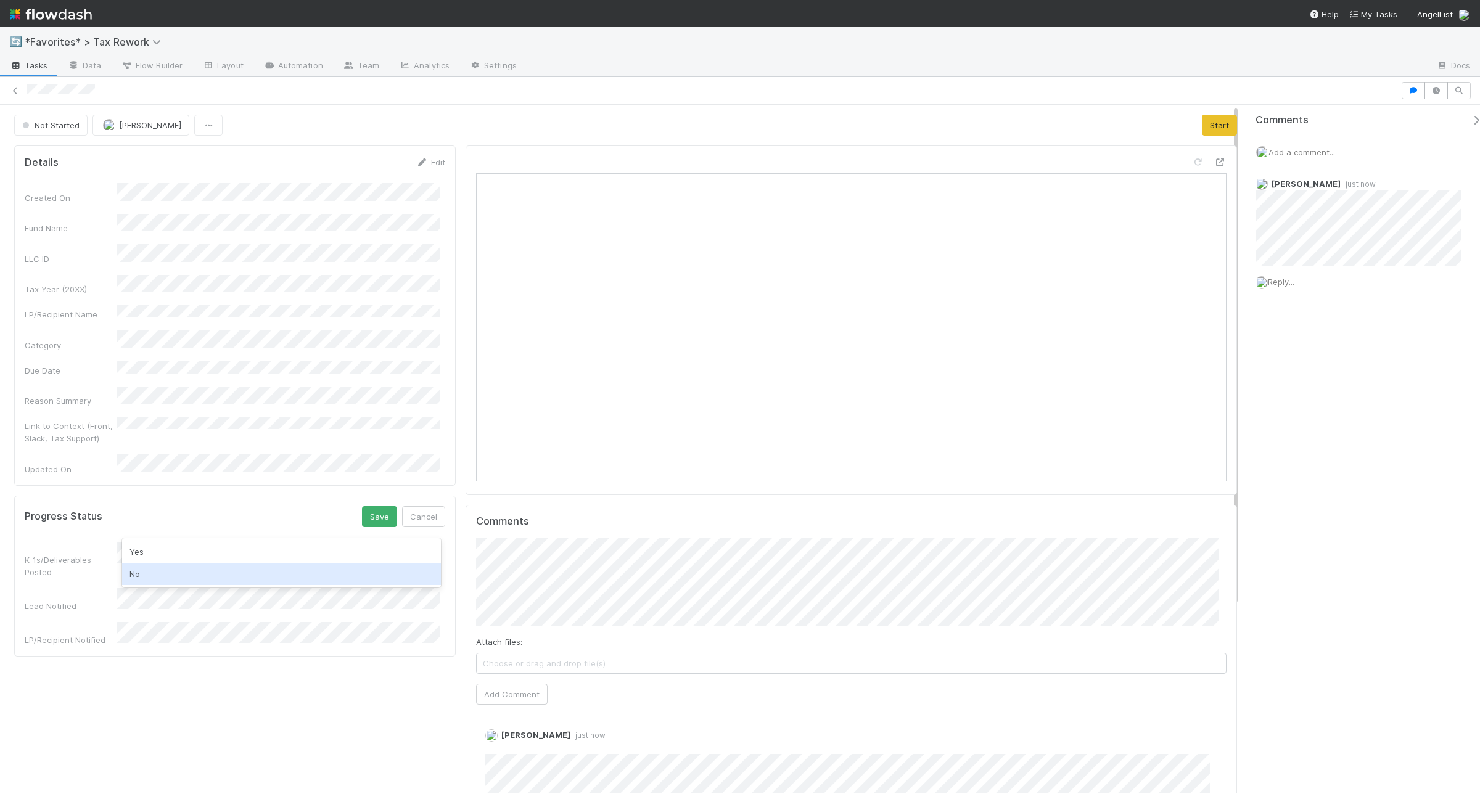
click at [213, 577] on div "No" at bounding box center [281, 574] width 318 height 22
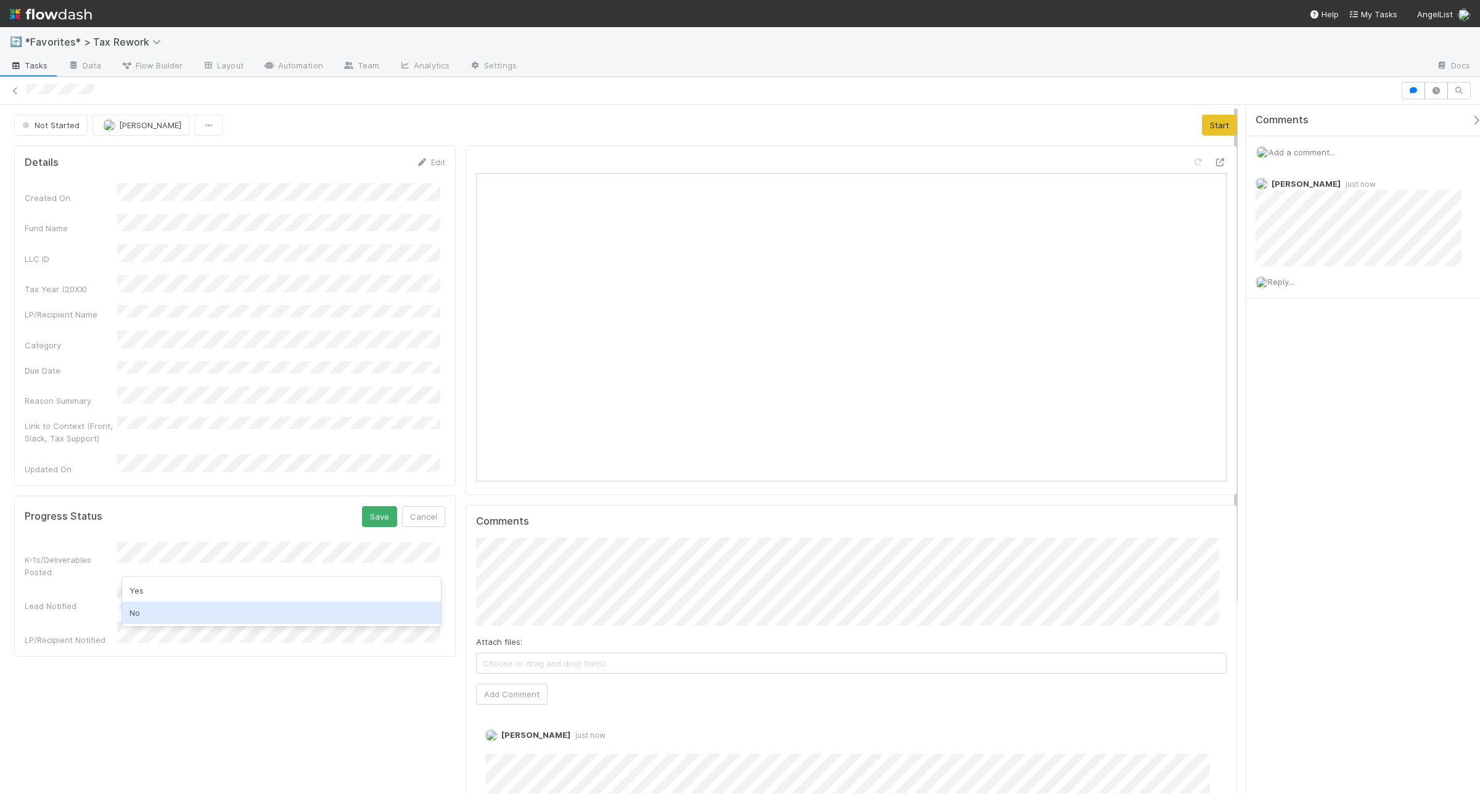
click at [211, 606] on div "No" at bounding box center [281, 613] width 318 height 22
click at [202, 643] on div "No" at bounding box center [281, 644] width 318 height 22
click at [368, 506] on button "Save" at bounding box center [379, 516] width 35 height 21
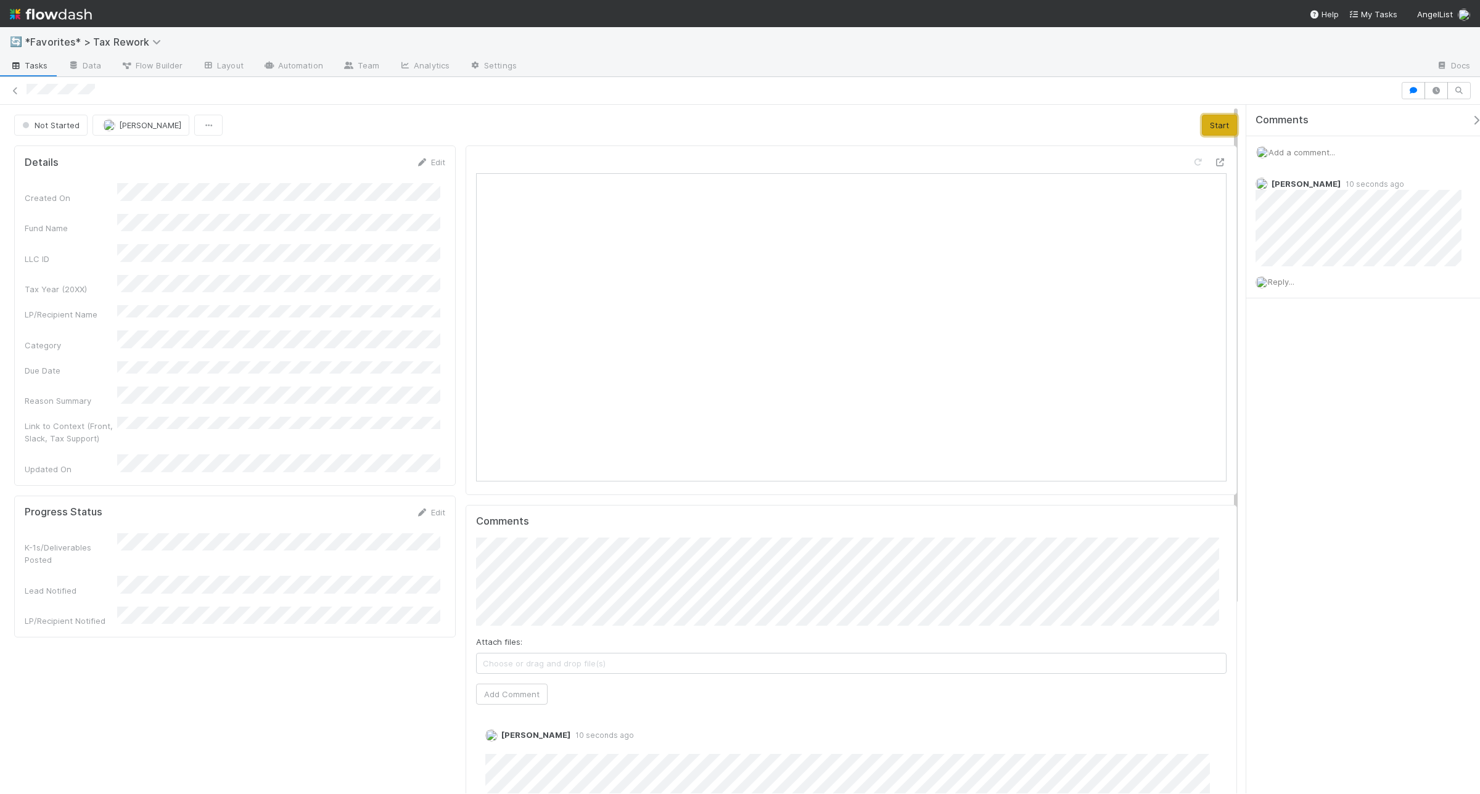
click at [1202, 130] on button "Start" at bounding box center [1219, 125] width 35 height 21
click at [1070, 120] on div "In Progress Helen Vo Finish Move to Ready for Review" at bounding box center [625, 125] width 1223 height 21
click at [1076, 125] on button "Finish" at bounding box center [1095, 125] width 38 height 21
copy div
click at [1309, 157] on span "Add a comment..." at bounding box center [1302, 152] width 67 height 10
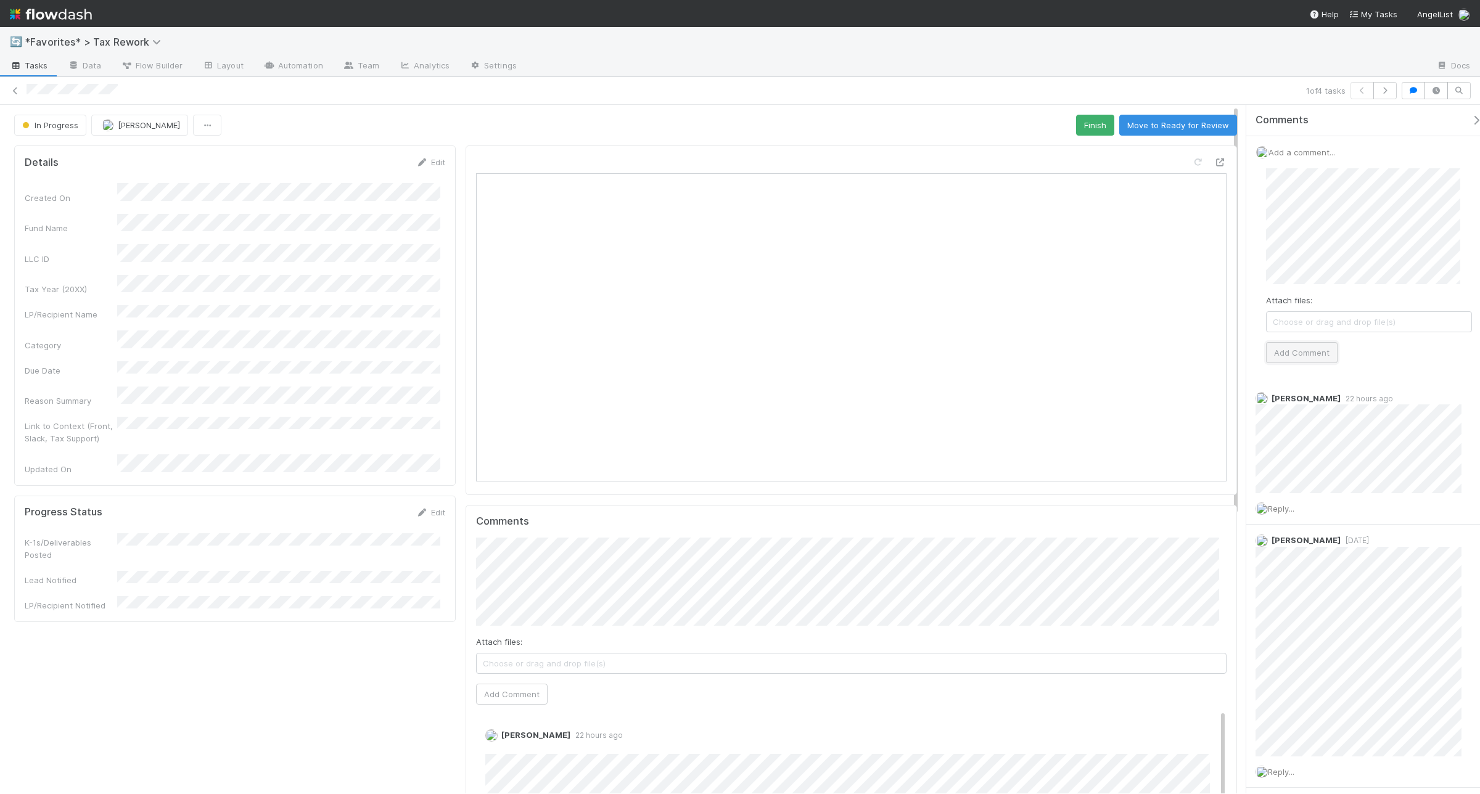
click at [1328, 353] on button "Add Comment" at bounding box center [1302, 352] width 72 height 21
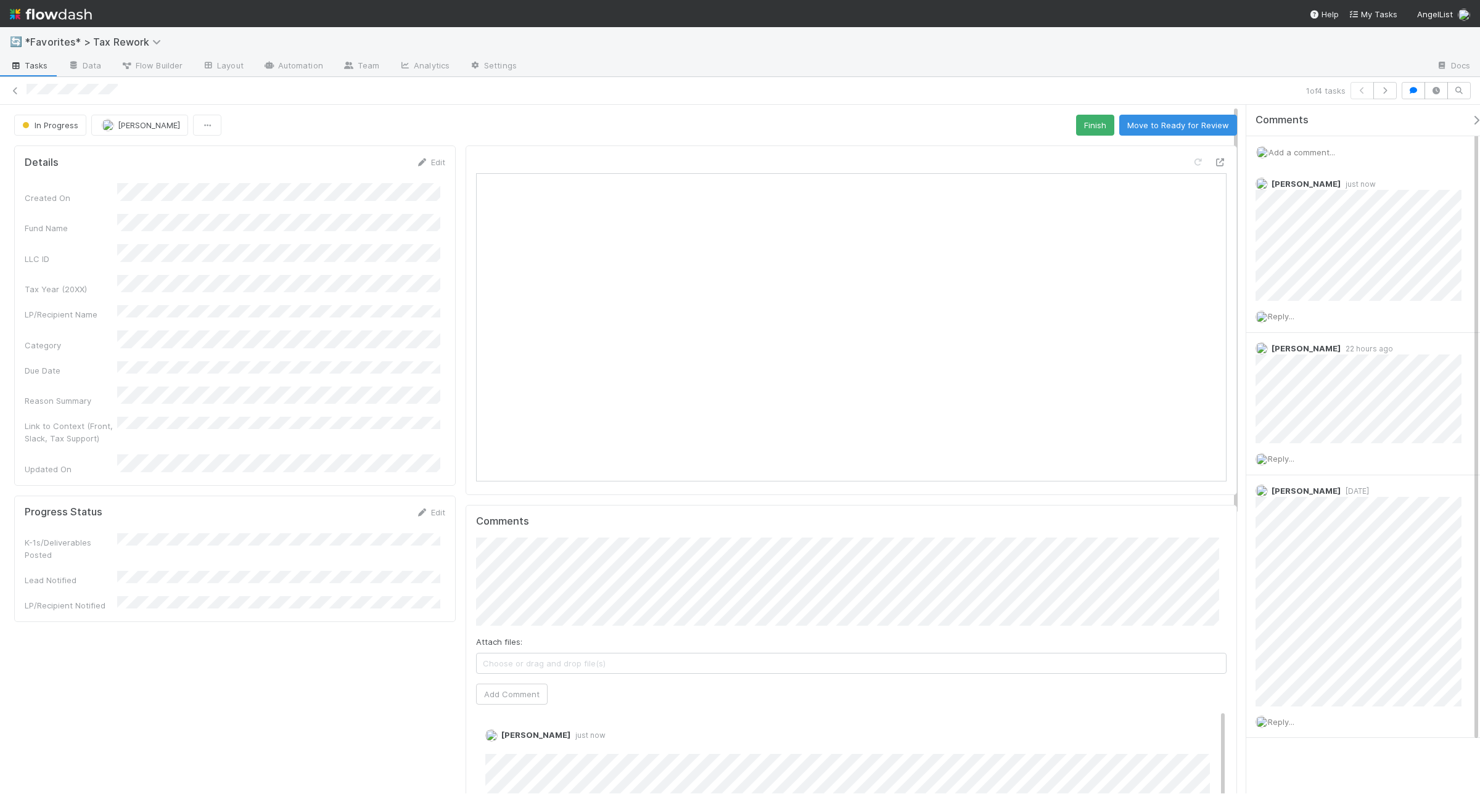
click at [451, 496] on div "Progress Status Edit K-1s/Deliverables Posted Lead Notified LP/Recipient Notifi…" at bounding box center [235, 559] width 442 height 126
click at [435, 508] on link "Edit" at bounding box center [430, 513] width 29 height 10
click at [189, 575] on div "No" at bounding box center [281, 574] width 318 height 22
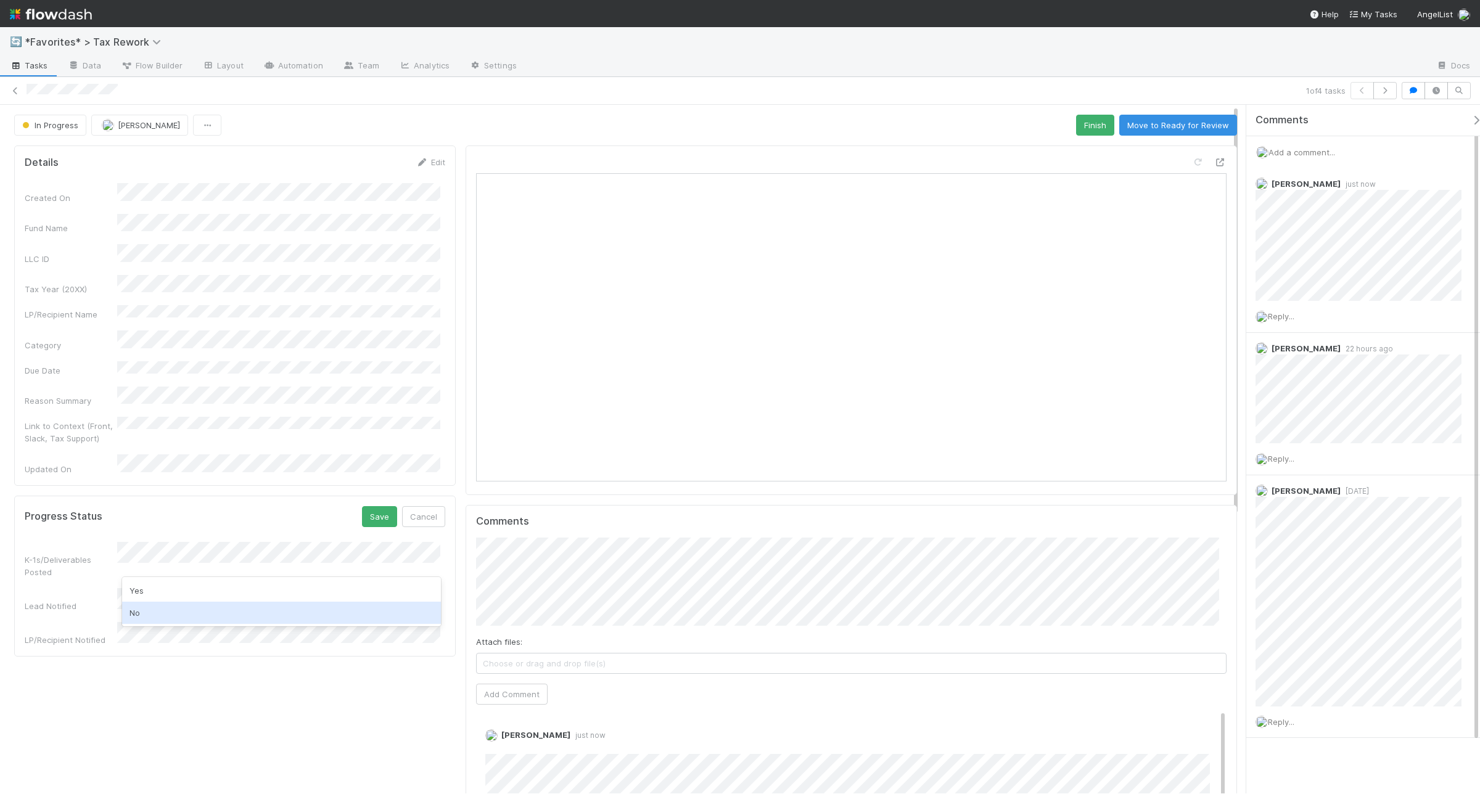
click at [184, 606] on div "No" at bounding box center [281, 613] width 318 height 22
click at [181, 639] on div "No" at bounding box center [281, 644] width 318 height 22
click at [362, 506] on button "Save" at bounding box center [379, 516] width 35 height 21
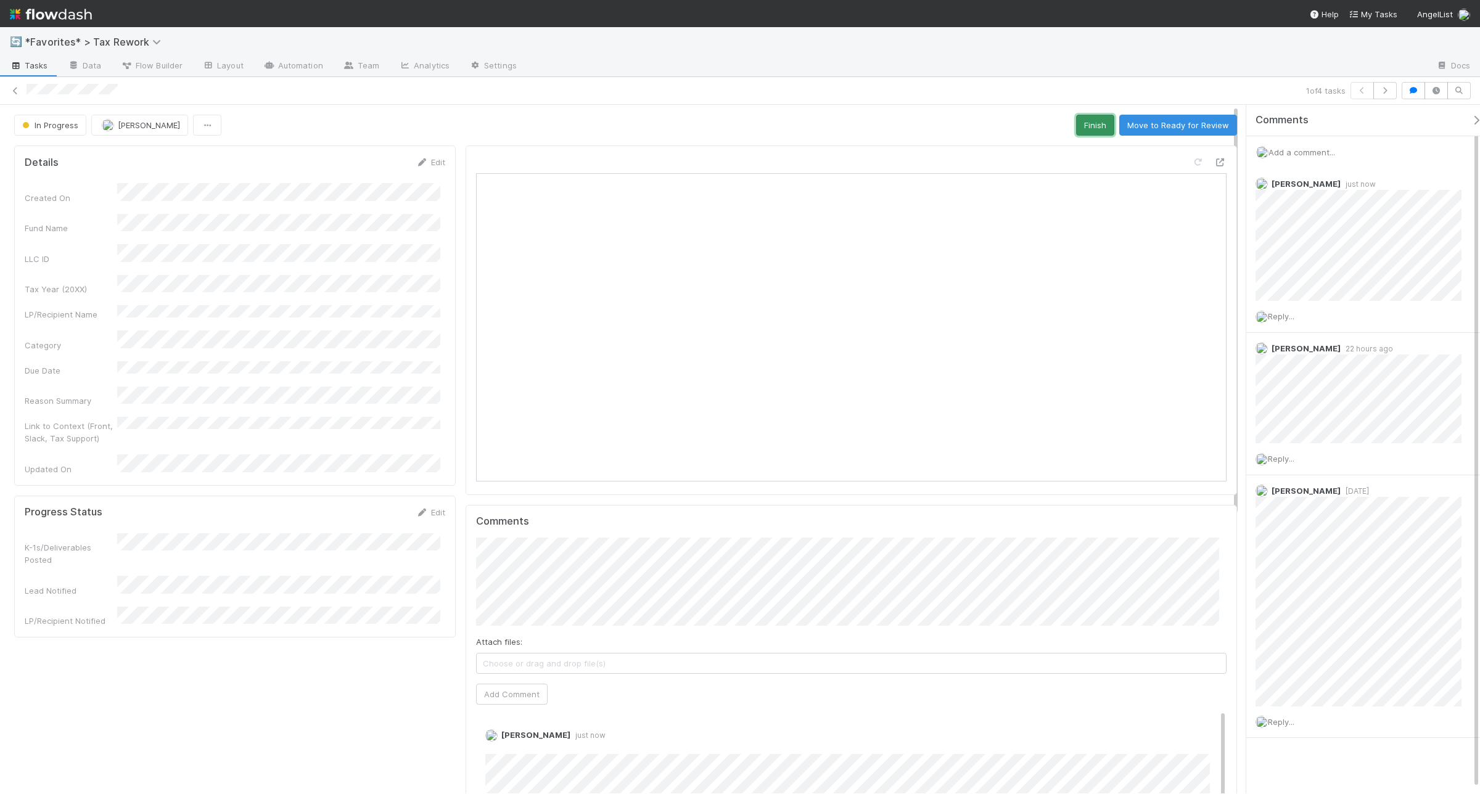
click at [1081, 118] on button "Finish" at bounding box center [1095, 125] width 38 height 21
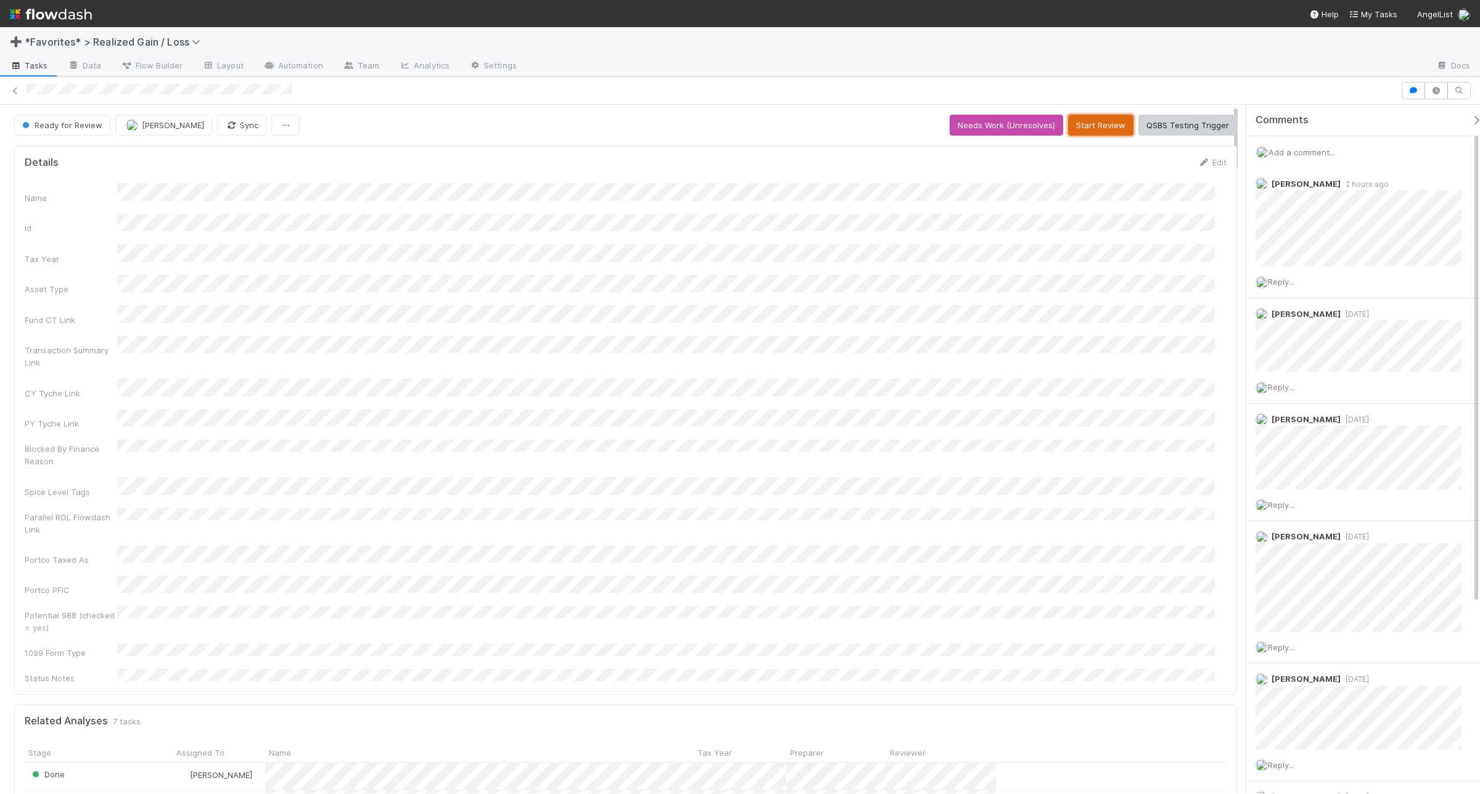
click at [1111, 123] on button "Start Review" at bounding box center [1100, 125] width 65 height 21
click at [1189, 133] on button "Mark Reviewed (Done)" at bounding box center [1186, 125] width 104 height 21
click at [1168, 125] on button "Needs Review (Unreviews)" at bounding box center [1178, 125] width 120 height 21
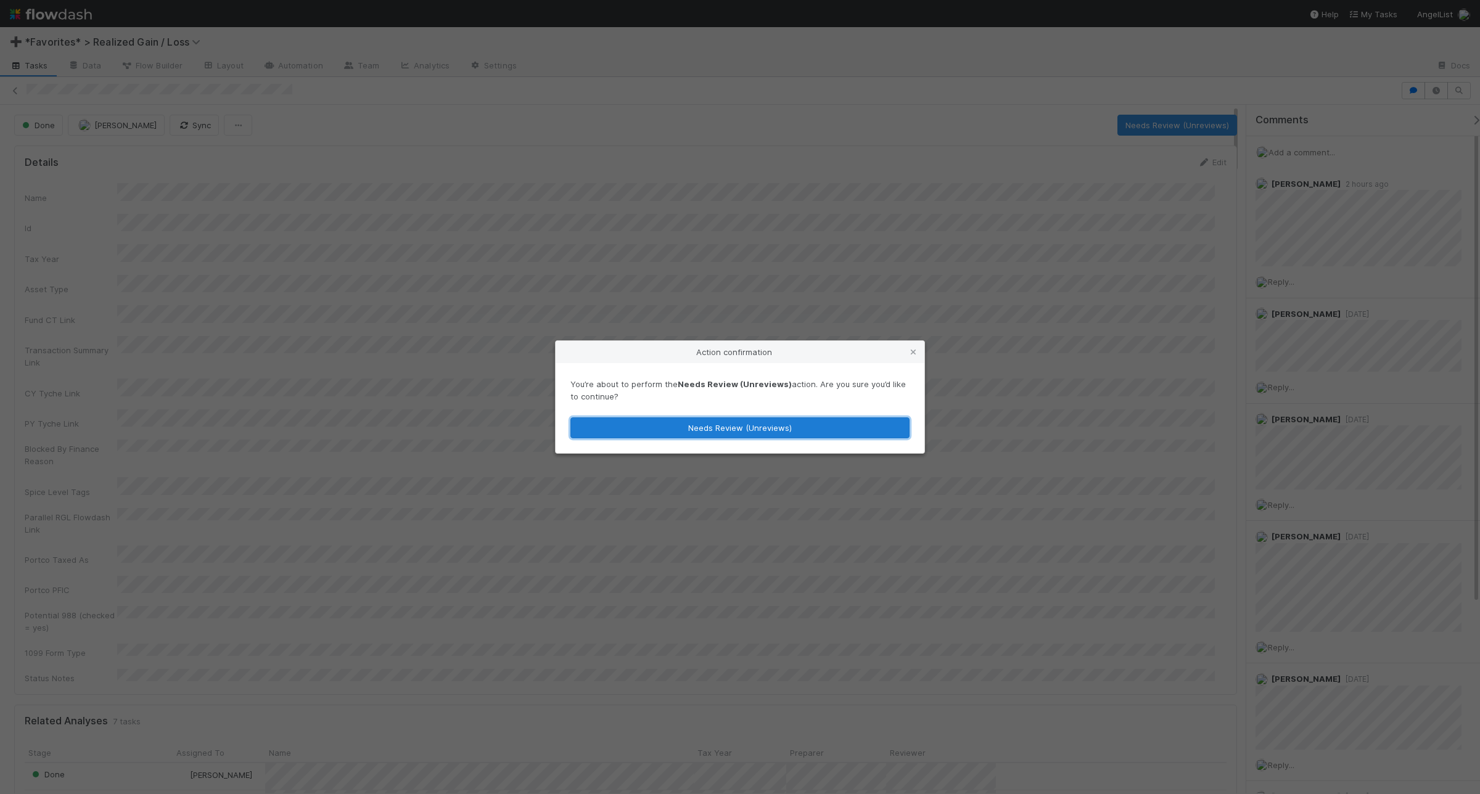
click at [768, 429] on button "Needs Review (Unreviews)" at bounding box center [740, 428] width 339 height 21
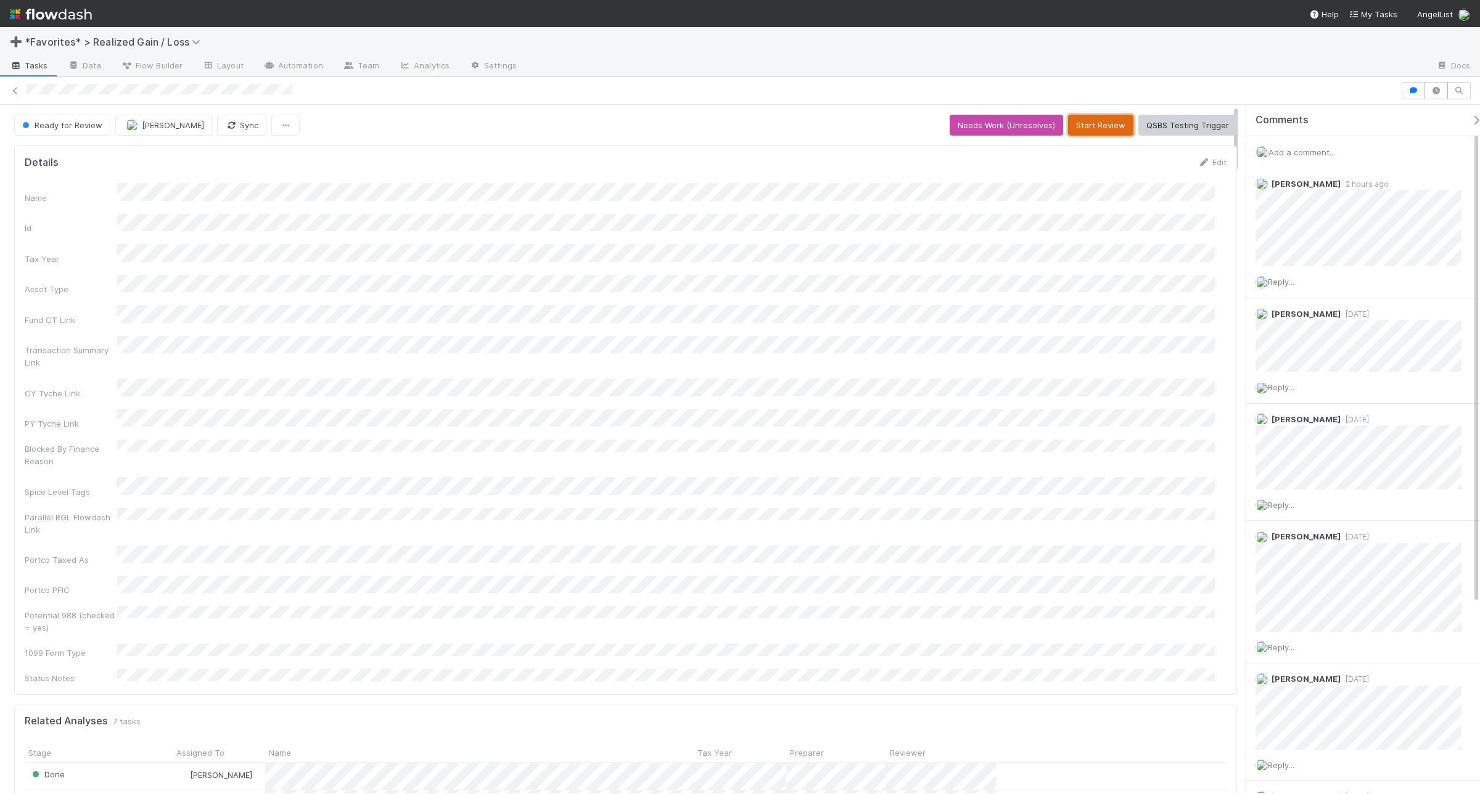
click at [1090, 117] on button "Start Review" at bounding box center [1100, 125] width 65 height 21
click at [1161, 131] on button "Mark Reviewed (Done)" at bounding box center [1186, 125] width 104 height 21
click at [1086, 131] on button "Start Review" at bounding box center [1100, 125] width 65 height 21
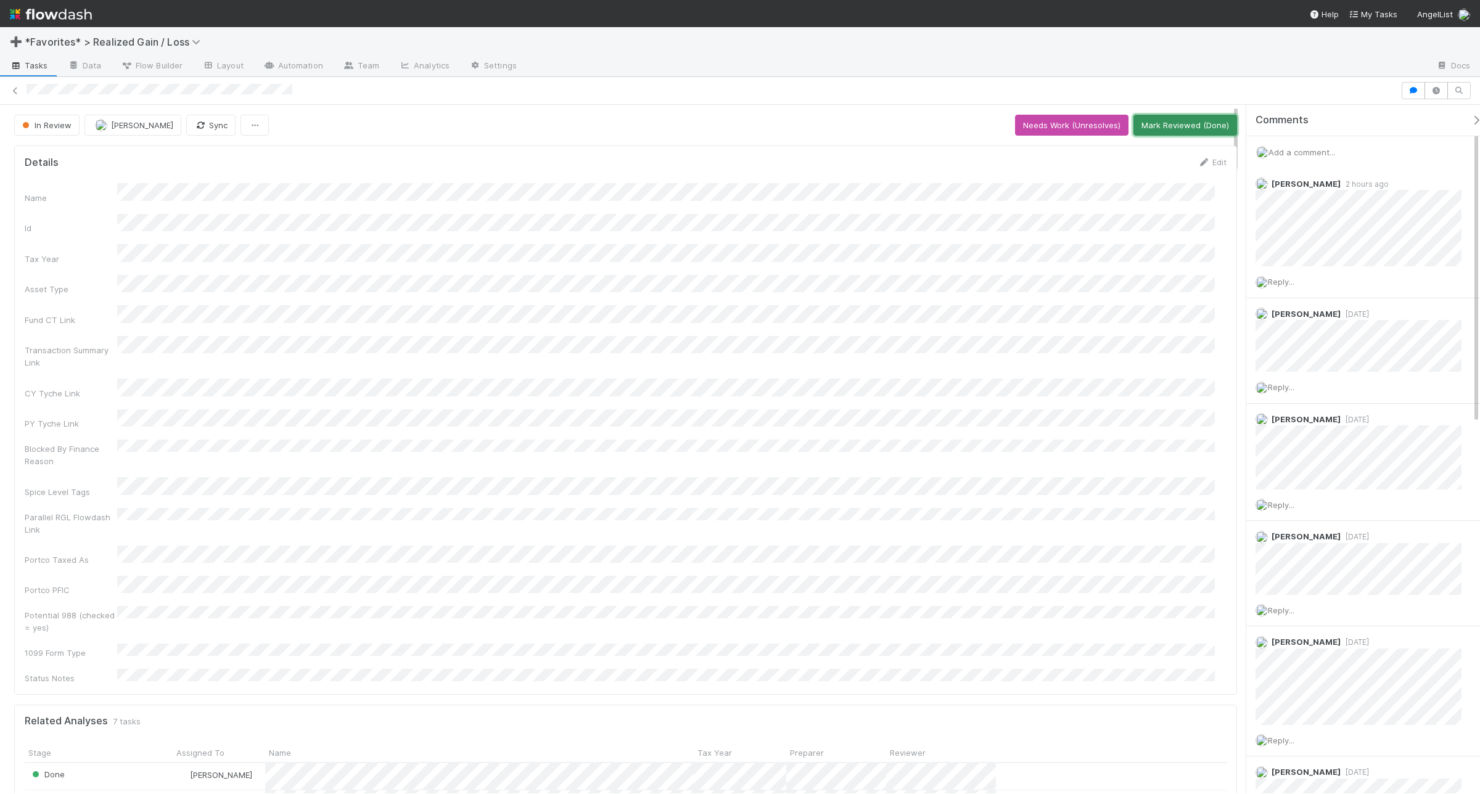
click at [1176, 125] on button "Mark Reviewed (Done)" at bounding box center [1186, 125] width 104 height 21
